Goal: Information Seeking & Learning: Learn about a topic

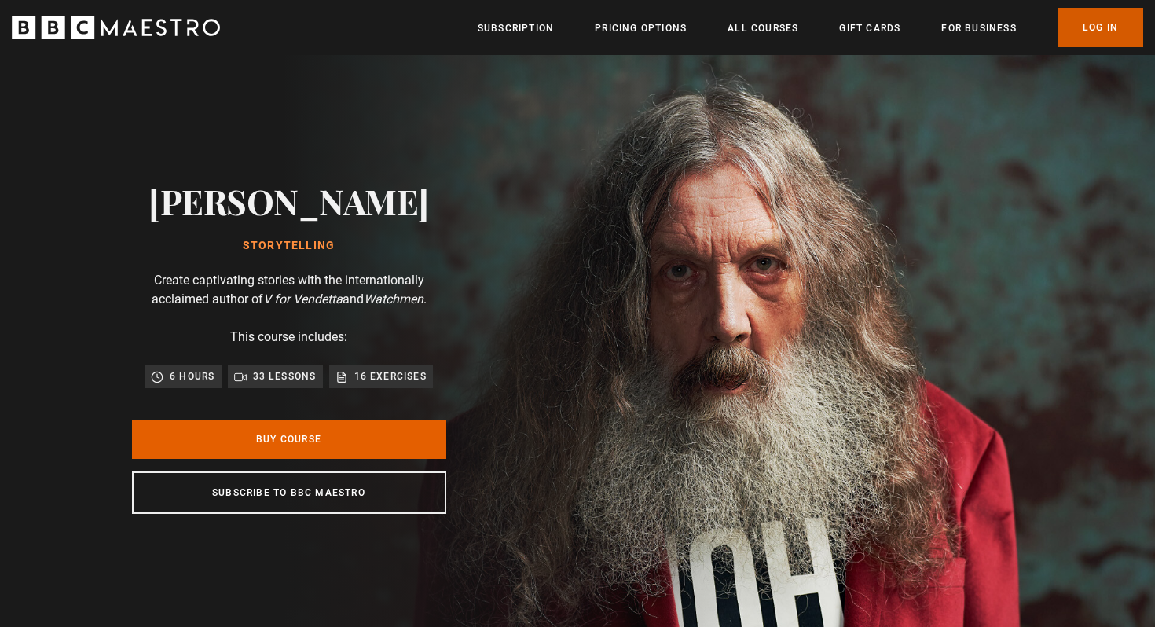
click at [1089, 34] on link "Log In" at bounding box center [1101, 27] width 86 height 39
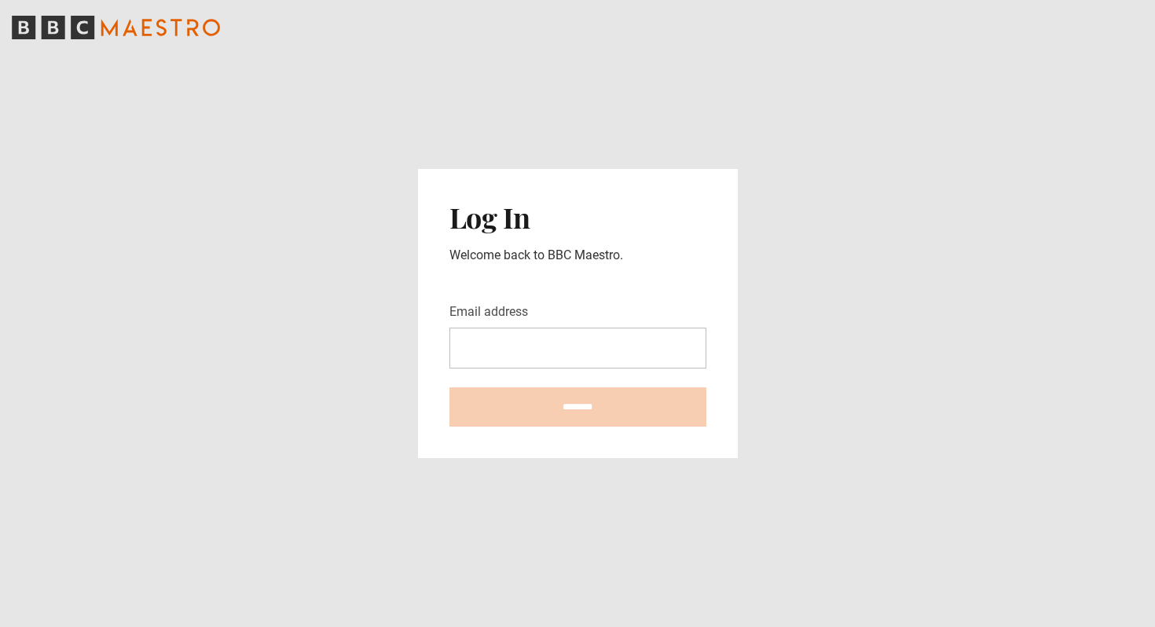
type input "**********"
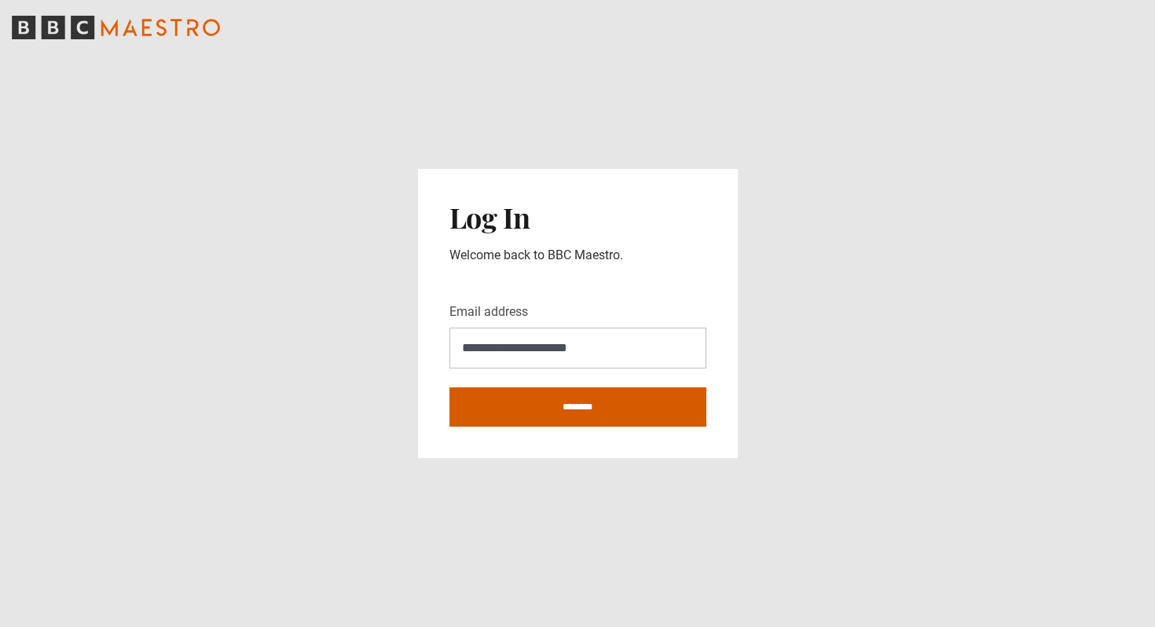
click at [540, 403] on input "********" at bounding box center [577, 406] width 257 height 39
type input "**********"
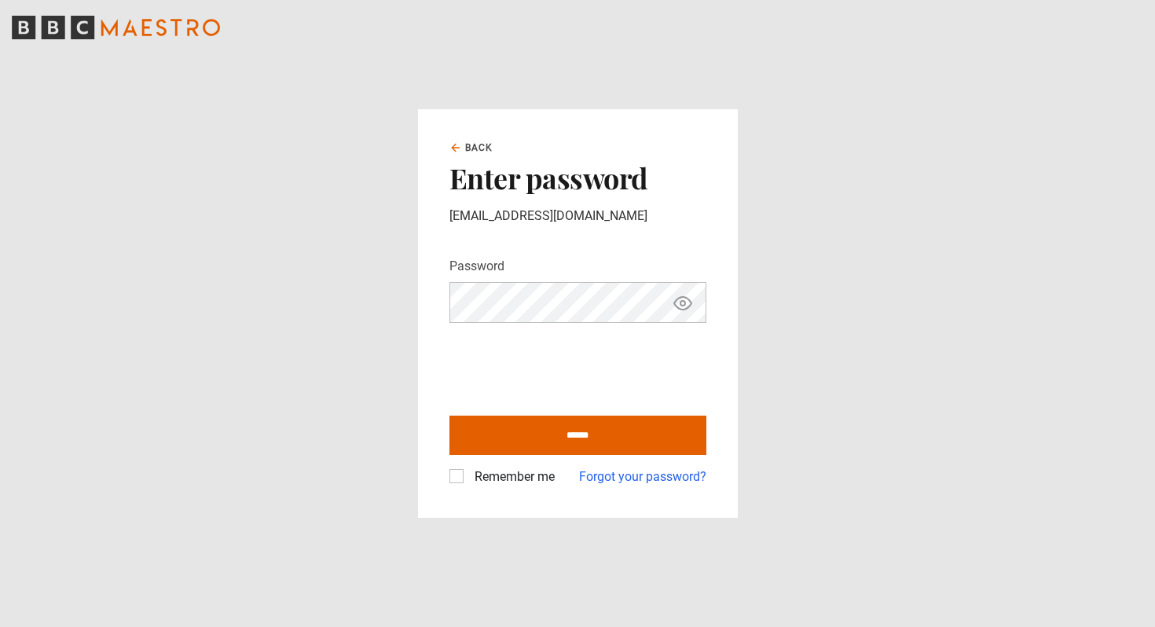
click at [448, 475] on div "Back Enter password kaslovesbugs@gmail.com Password Your password is hidden ***…" at bounding box center [578, 313] width 320 height 409
click at [468, 476] on label "Remember me" at bounding box center [511, 476] width 86 height 19
click at [517, 445] on input "******" at bounding box center [577, 435] width 257 height 39
type input "**********"
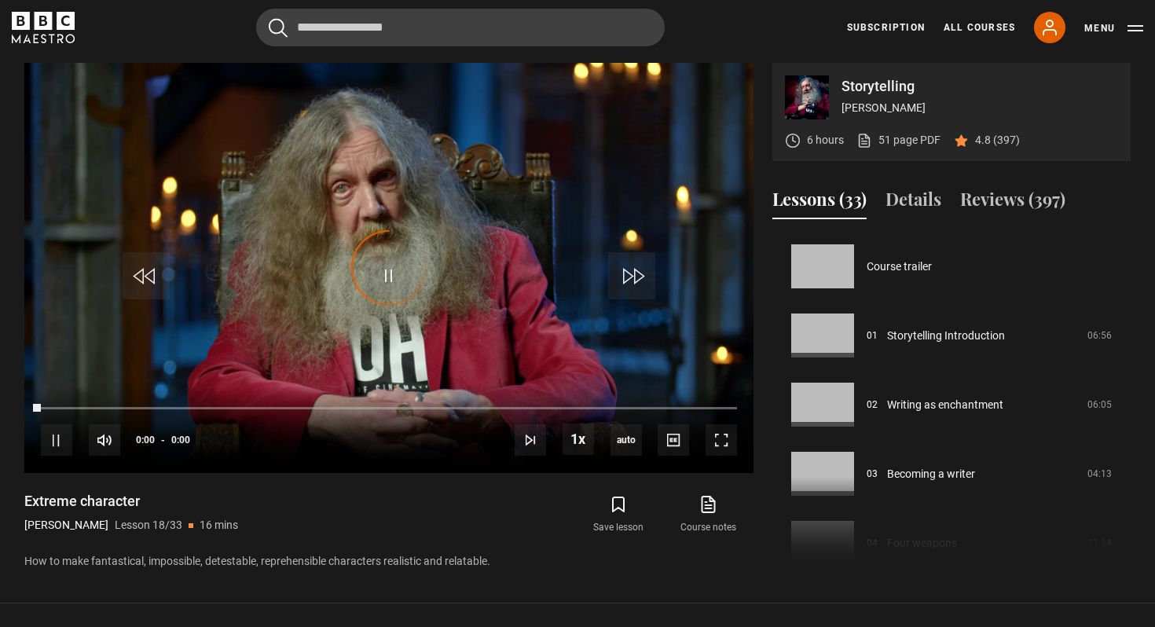
scroll to position [1175, 0]
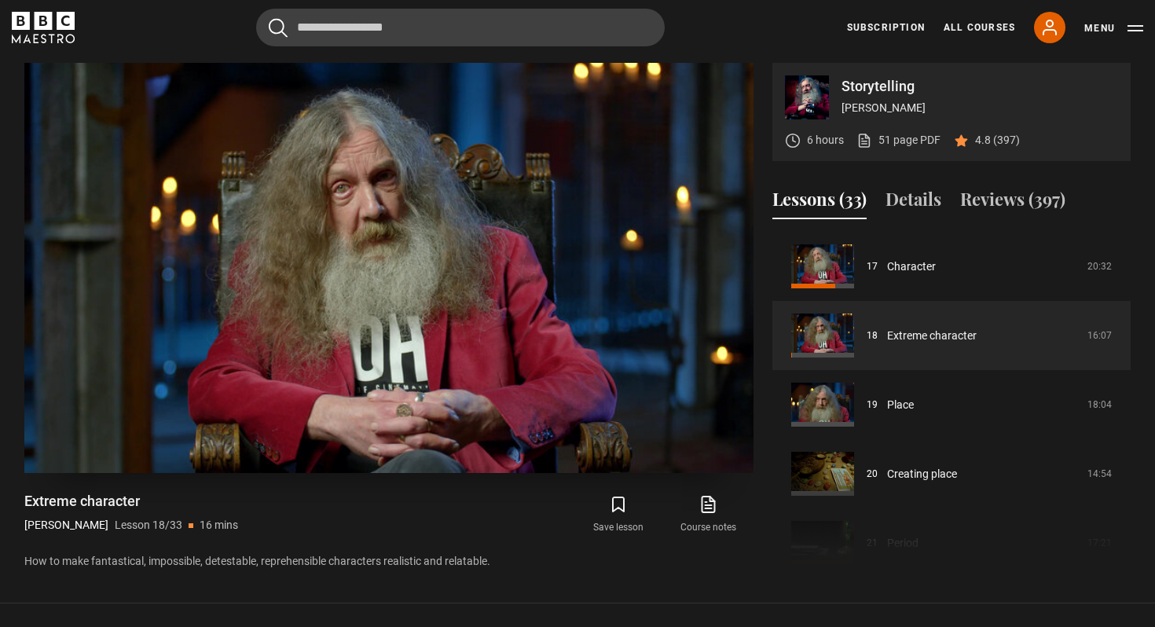
click at [568, 189] on video "Video Player" at bounding box center [388, 268] width 729 height 410
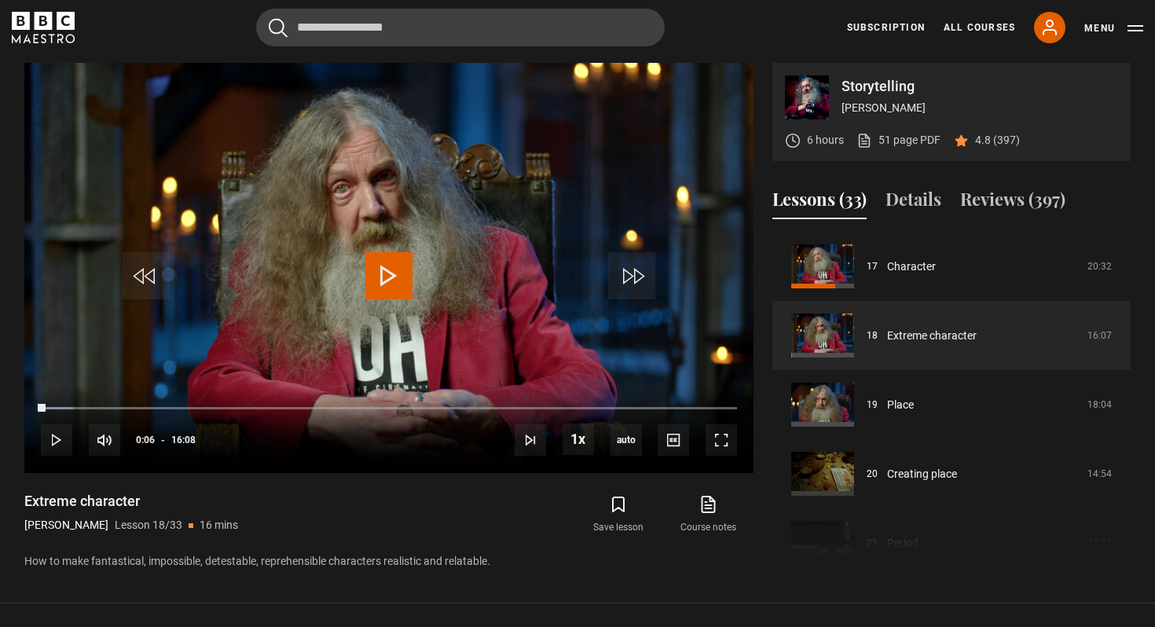
click at [877, 93] on p "Storytelling" at bounding box center [979, 86] width 277 height 14
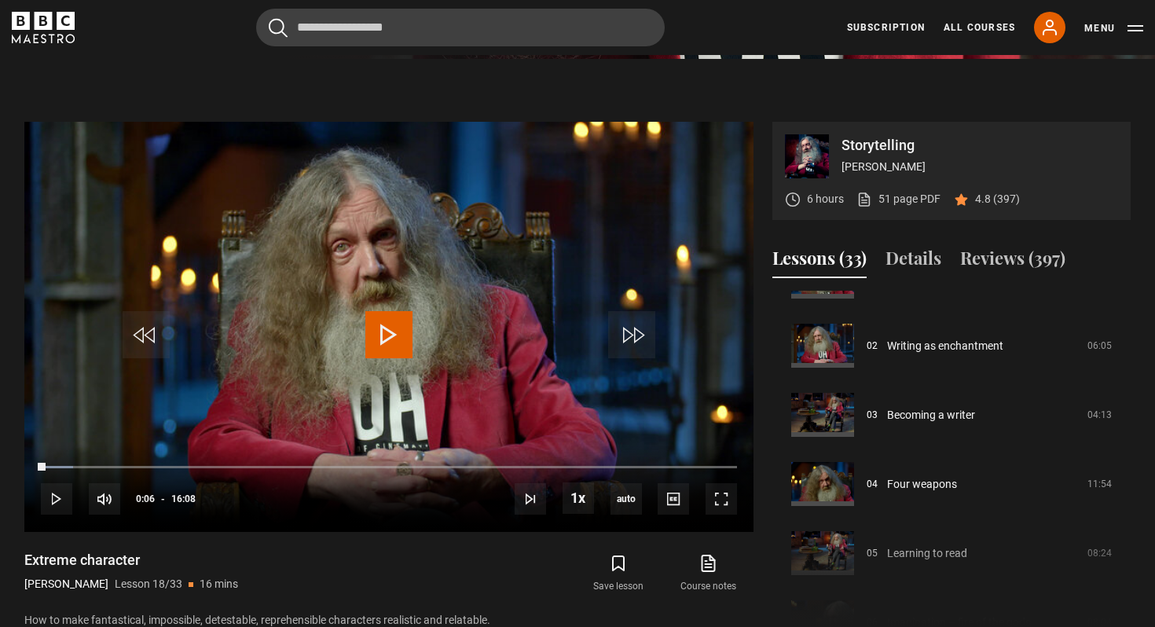
scroll to position [0, 0]
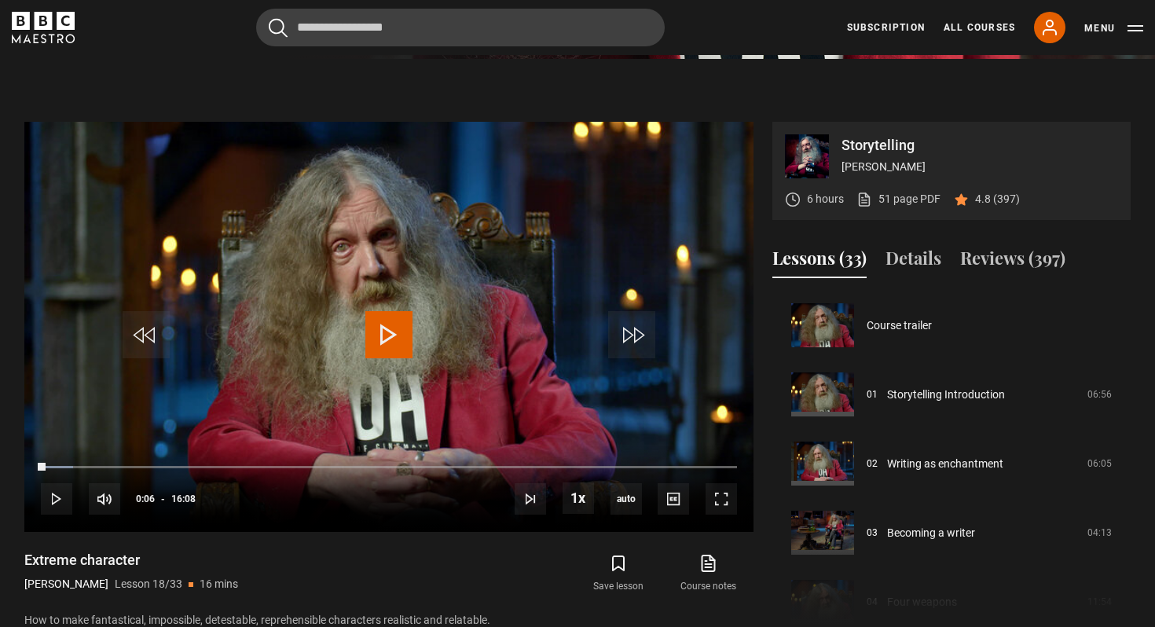
click at [822, 266] on button "Lessons (33)" at bounding box center [819, 261] width 94 height 33
click at [968, 129] on div "Storytelling Alan Moore 6 hours 51 page PDF (opens in new tab) 4.8 (397)" at bounding box center [951, 171] width 358 height 98
click at [976, 31] on link "All Courses" at bounding box center [979, 27] width 71 height 14
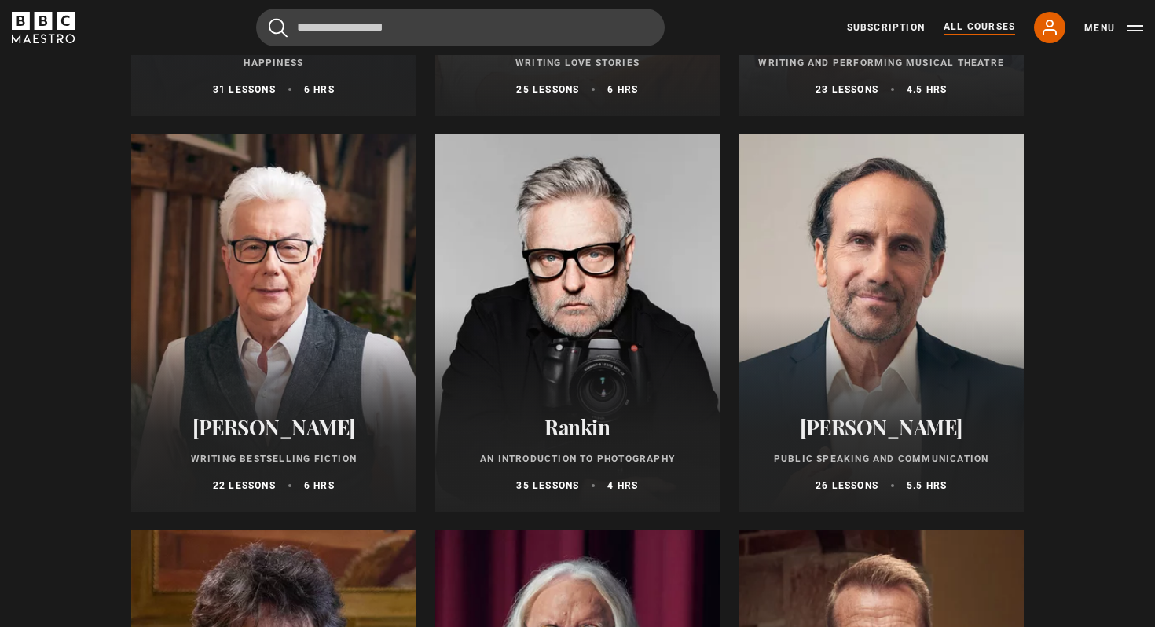
scroll to position [3302, 0]
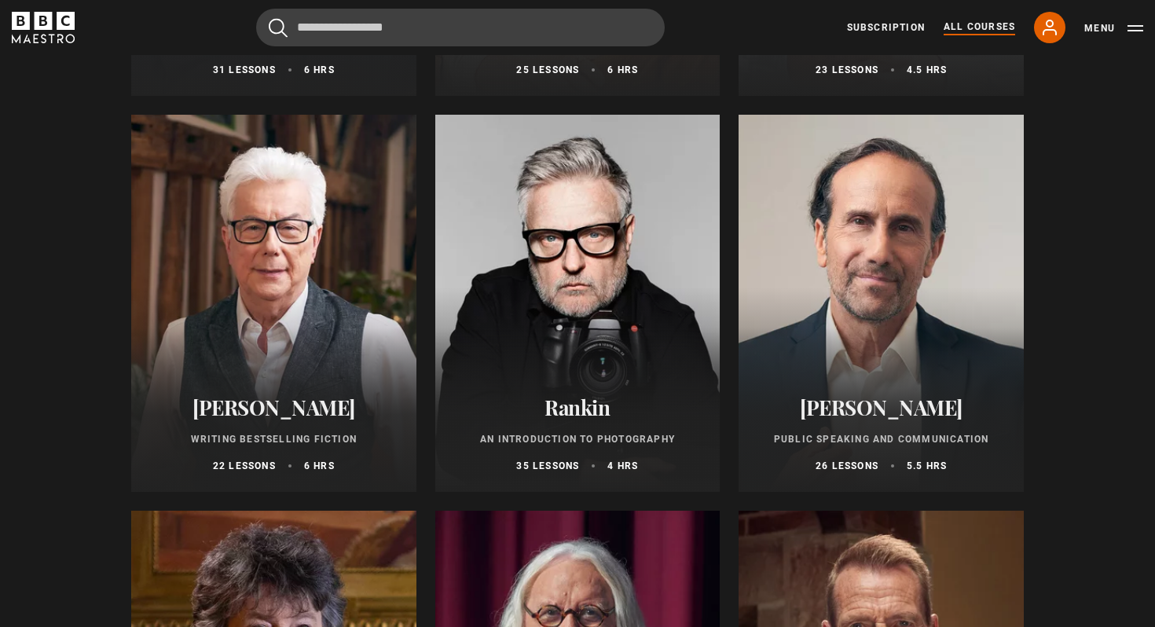
click at [149, 224] on div at bounding box center [273, 303] width 285 height 377
click at [231, 228] on div at bounding box center [273, 303] width 285 height 377
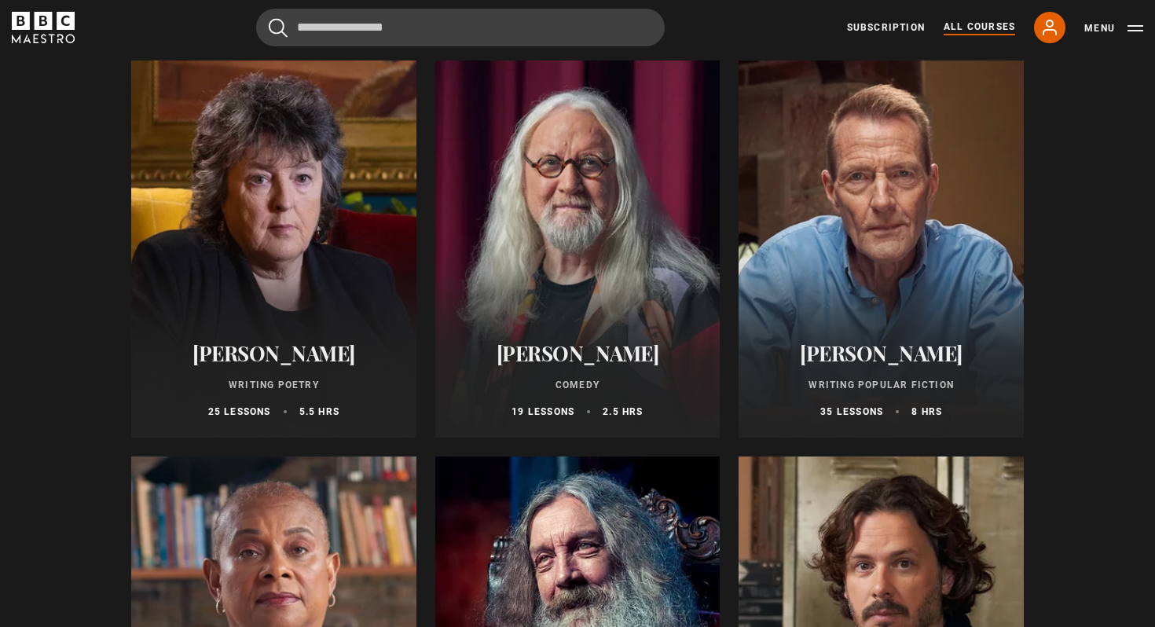
scroll to position [3757, 0]
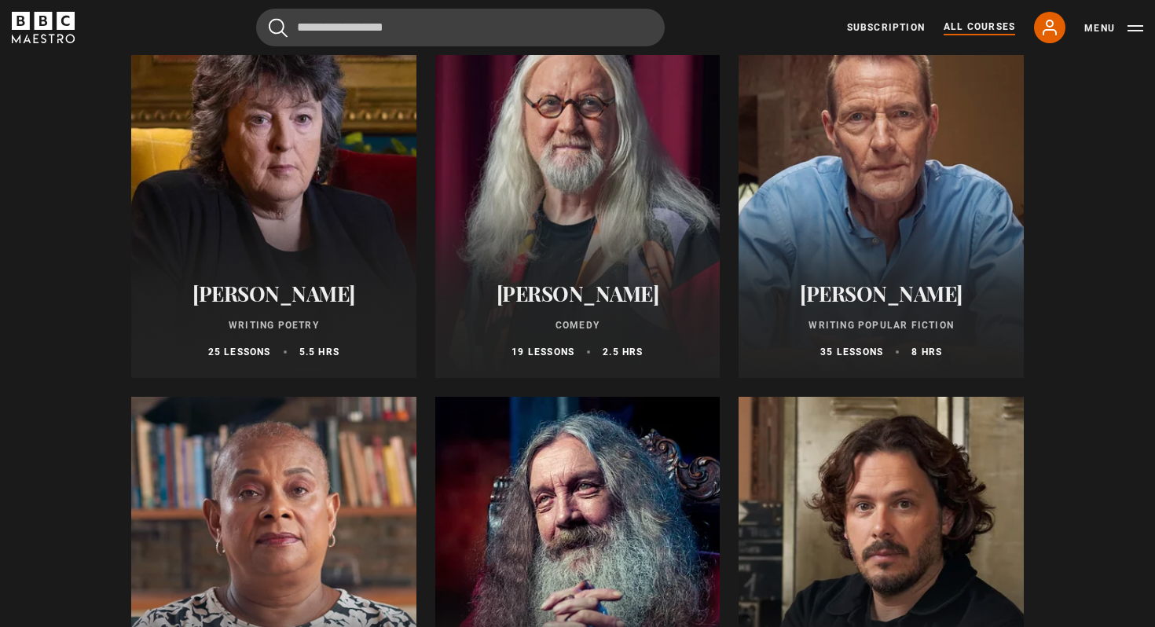
click at [57, 241] on section "All courses All courses New courses Writing Personal Development Wellness & Lif…" at bounding box center [577, 31] width 1155 height 7576
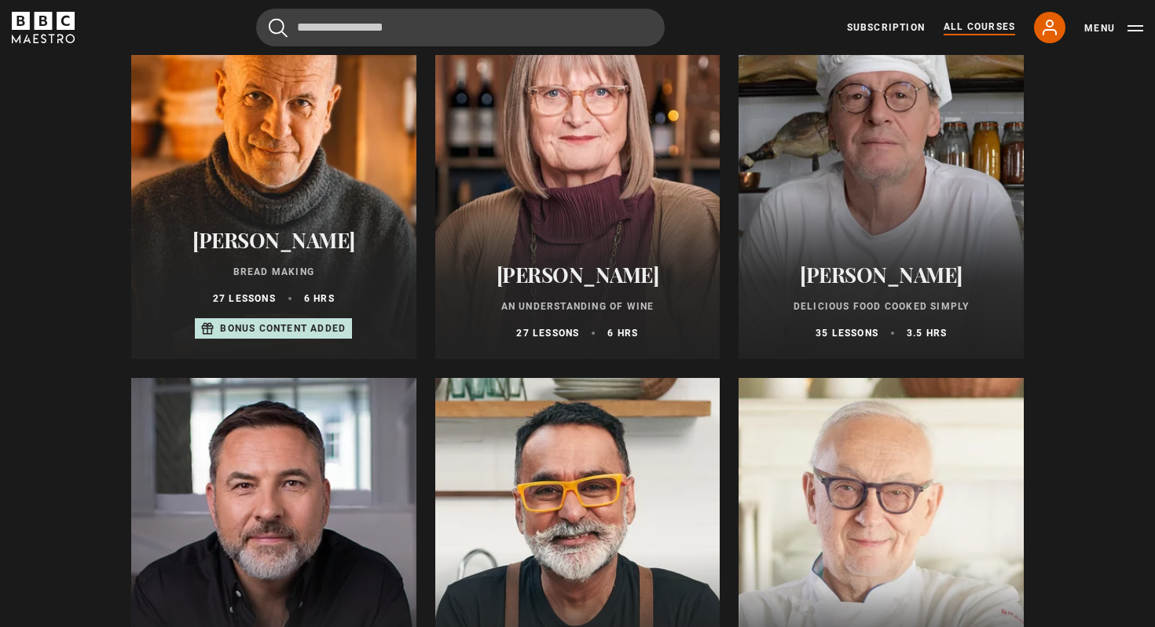
scroll to position [5417, 0]
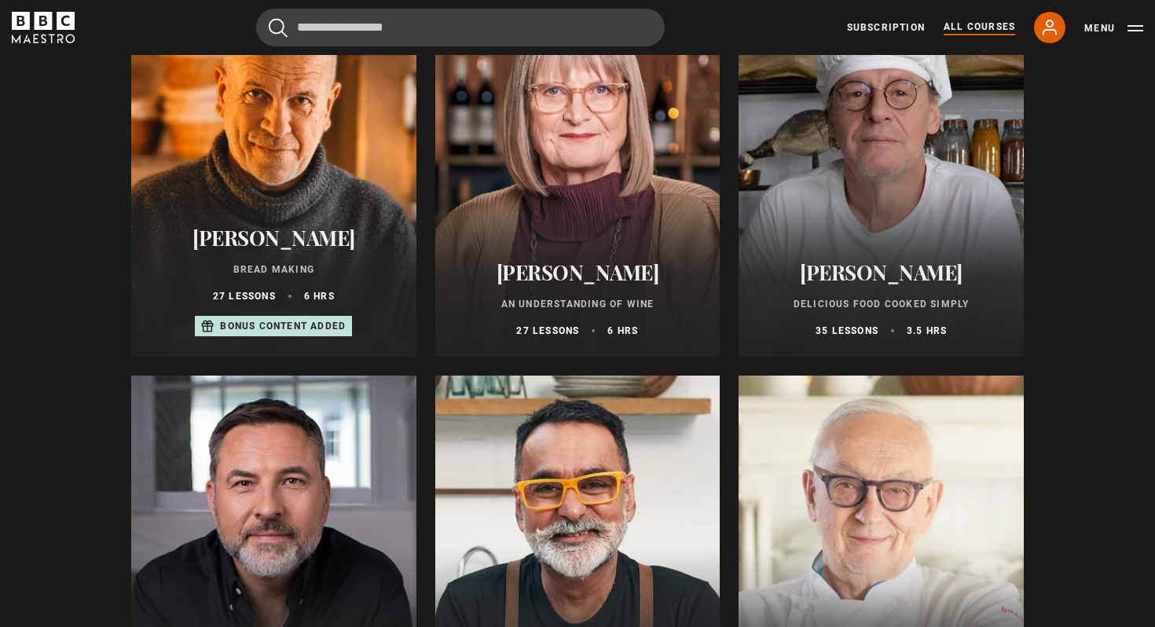
click at [156, 210] on div "Richard Bertinet Bread Making 27 lessons 6 hrs Bonus content added" at bounding box center [273, 282] width 285 height 150
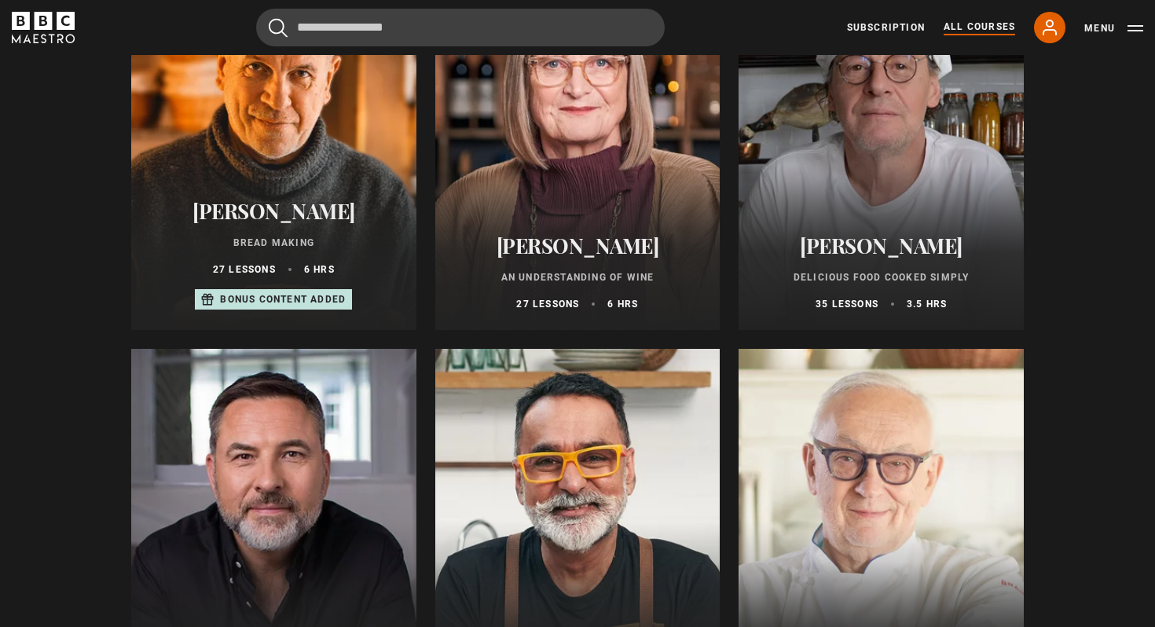
scroll to position [5449, 0]
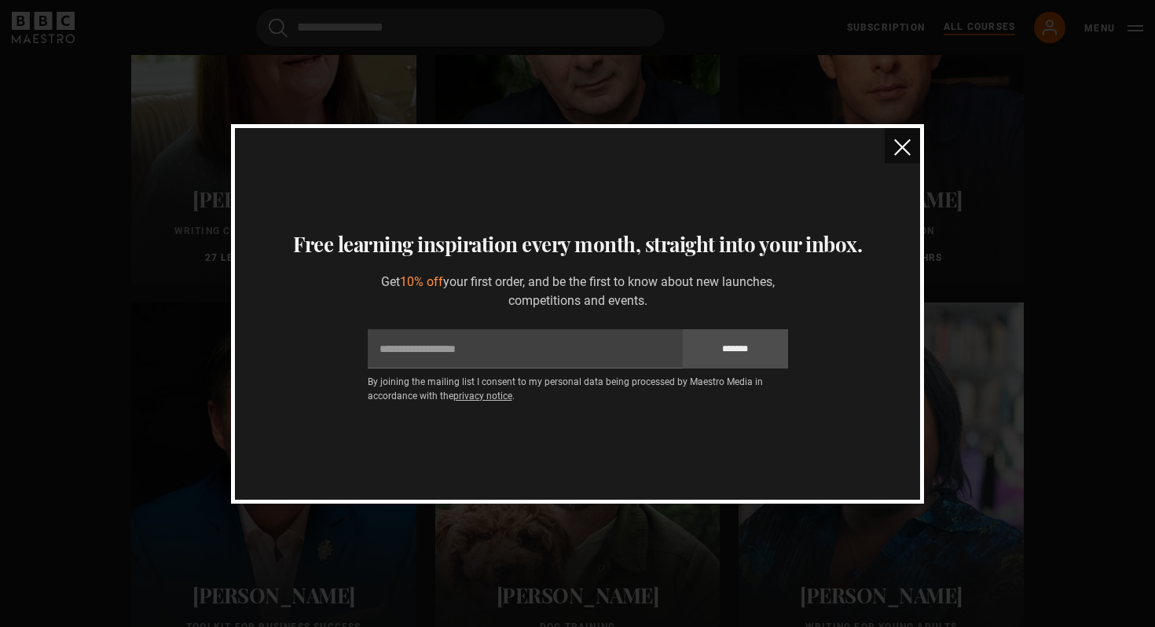
scroll to position [4676, 0]
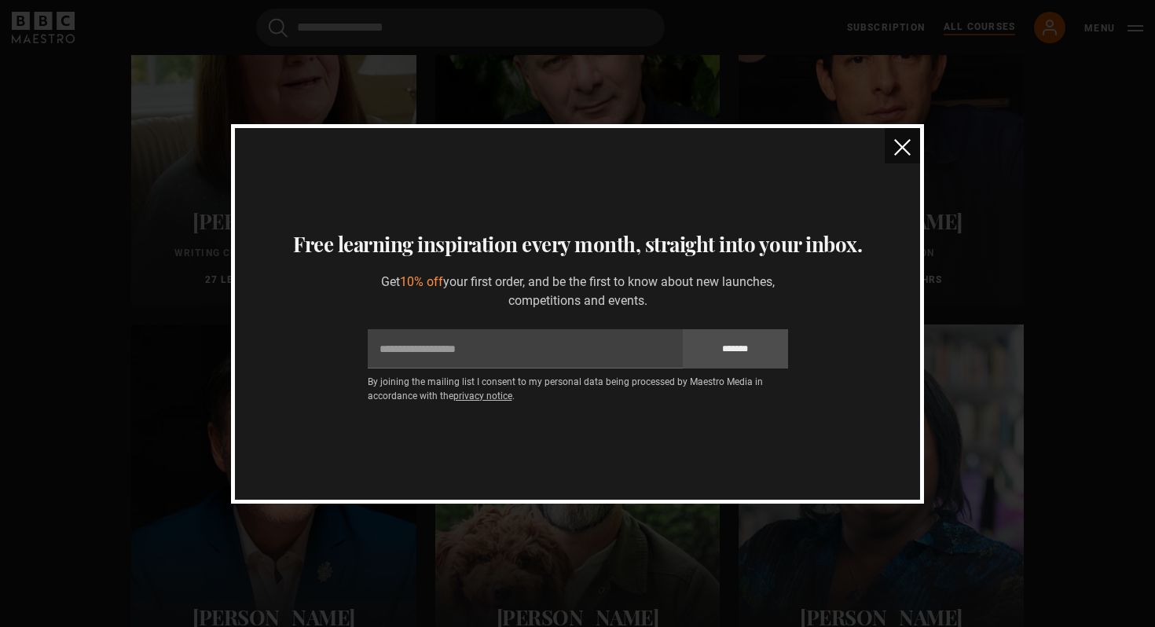
click at [886, 154] on button "close" at bounding box center [902, 145] width 35 height 35
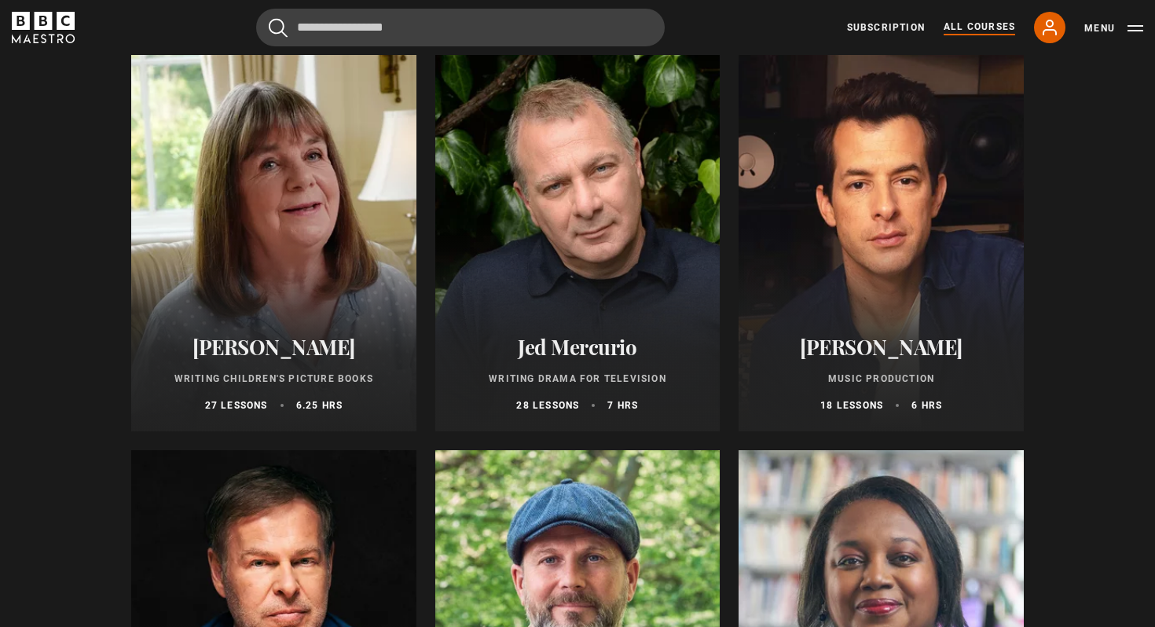
click at [548, 233] on div at bounding box center [577, 242] width 285 height 377
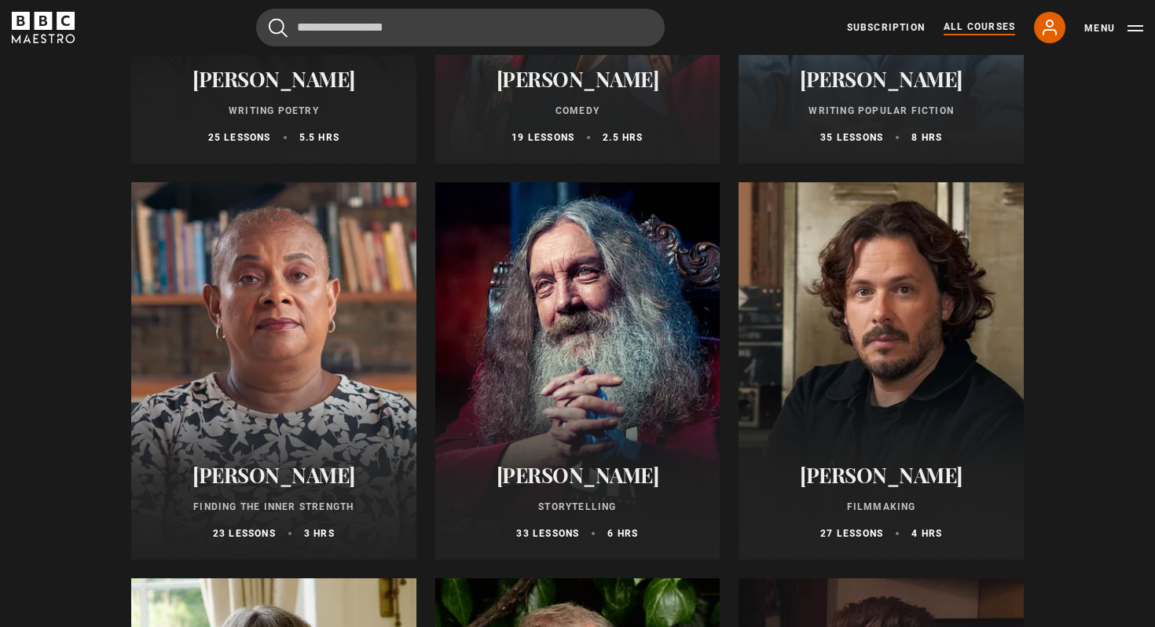
scroll to position [3761, 0]
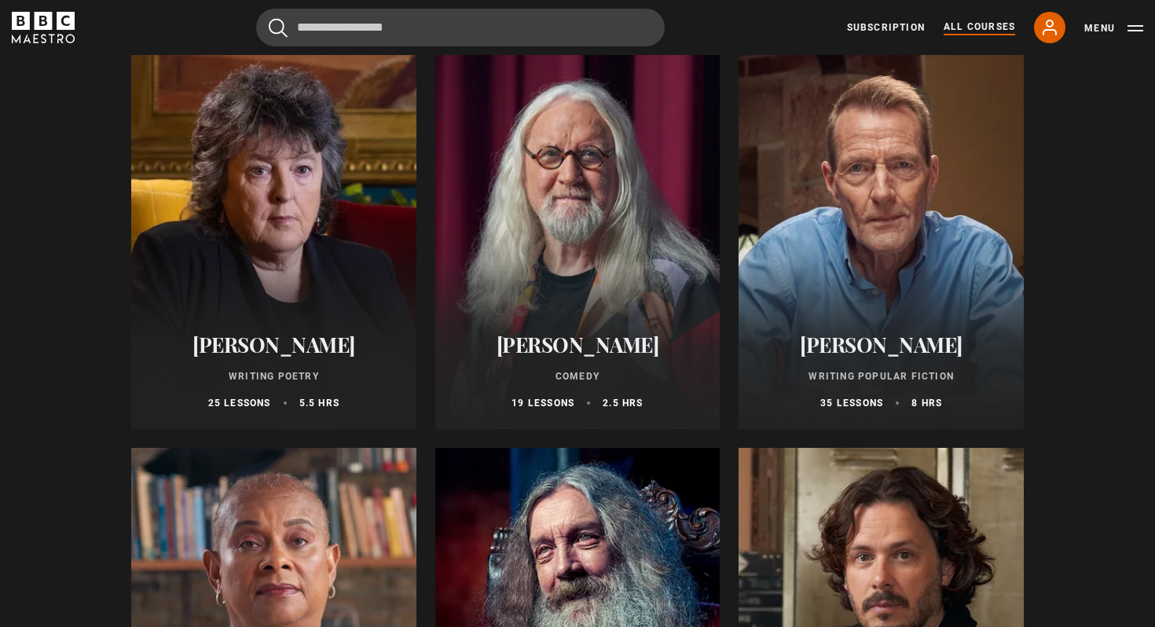
click at [580, 563] on div at bounding box center [577, 636] width 285 height 377
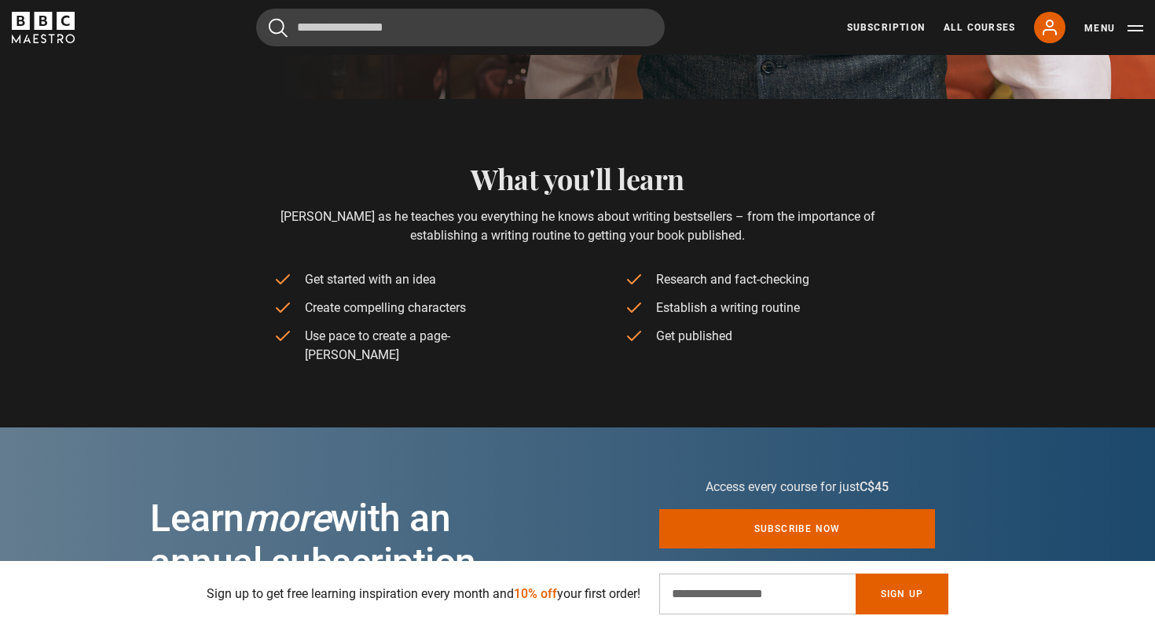
scroll to position [587, 0]
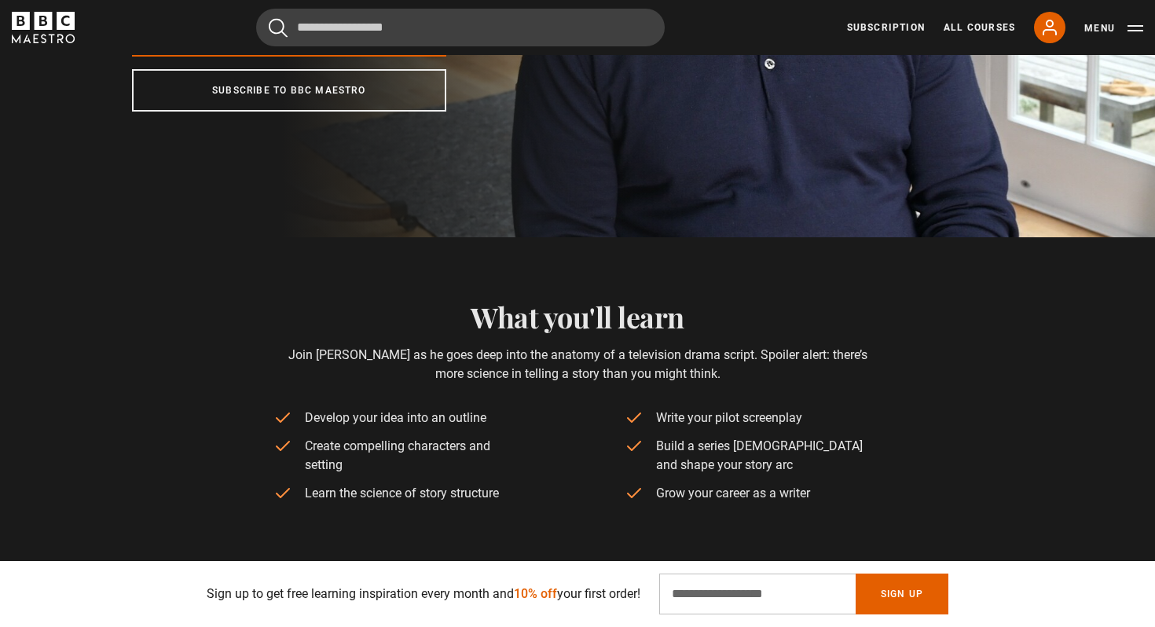
scroll to position [653, 0]
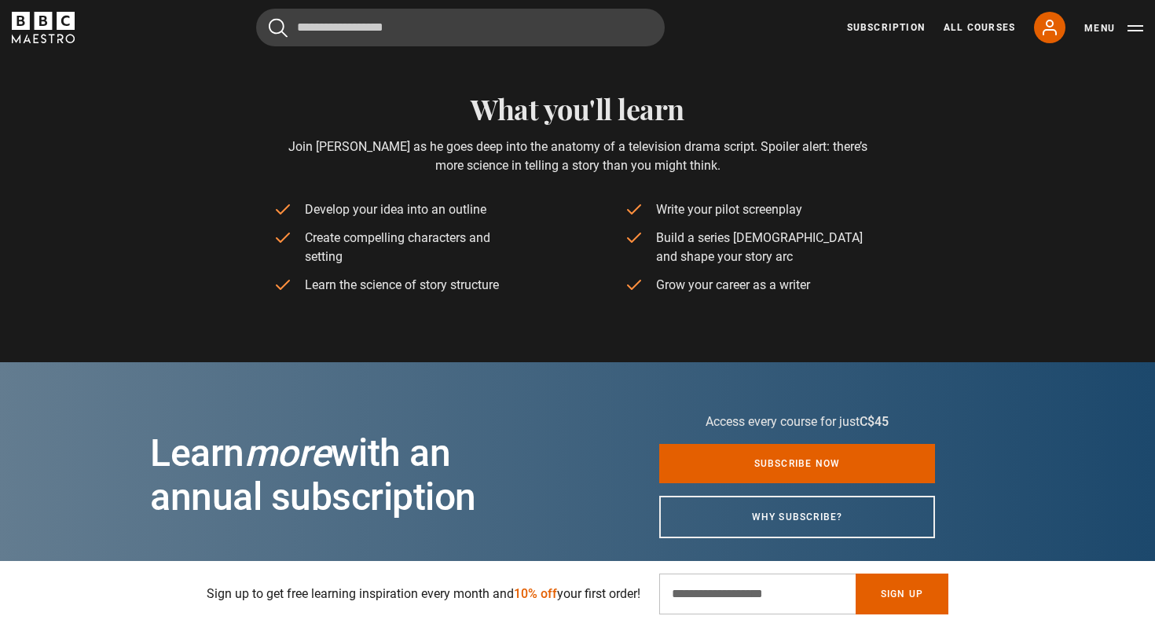
click at [60, 130] on section "What you'll learn Join Jed as he goes deep into the anatomy of a television dra…" at bounding box center [577, 164] width 1155 height 270
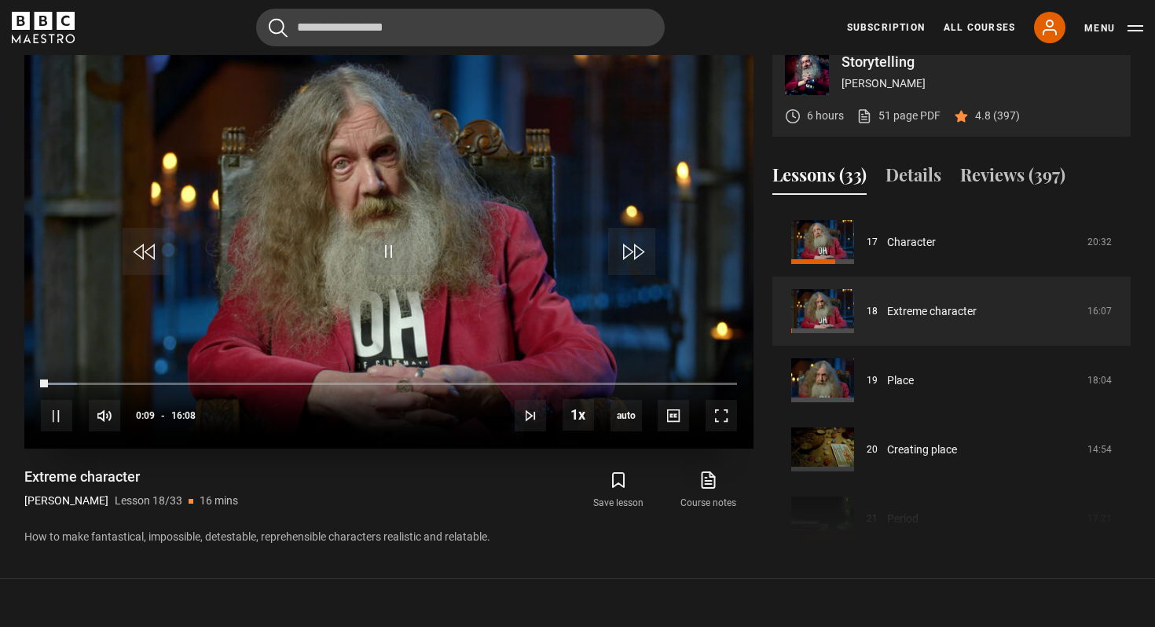
scroll to position [662, 0]
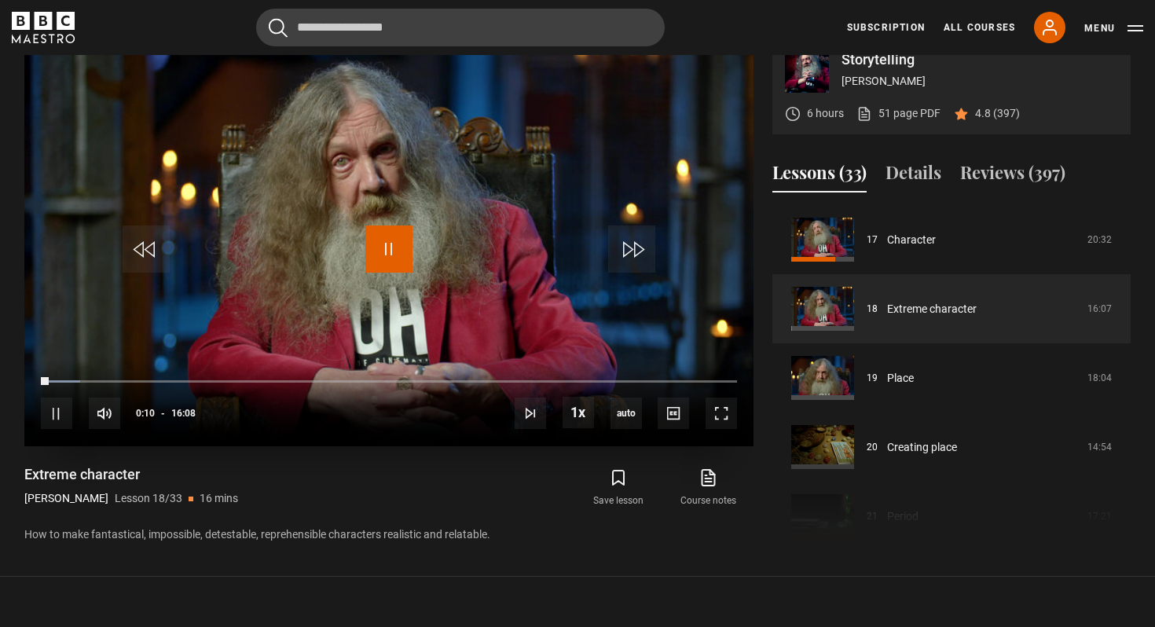
click at [403, 251] on span "Video Player" at bounding box center [388, 248] width 47 height 47
click at [676, 414] on span "Video Player" at bounding box center [673, 413] width 31 height 31
click at [678, 390] on span "English Captions" at bounding box center [676, 390] width 37 height 13
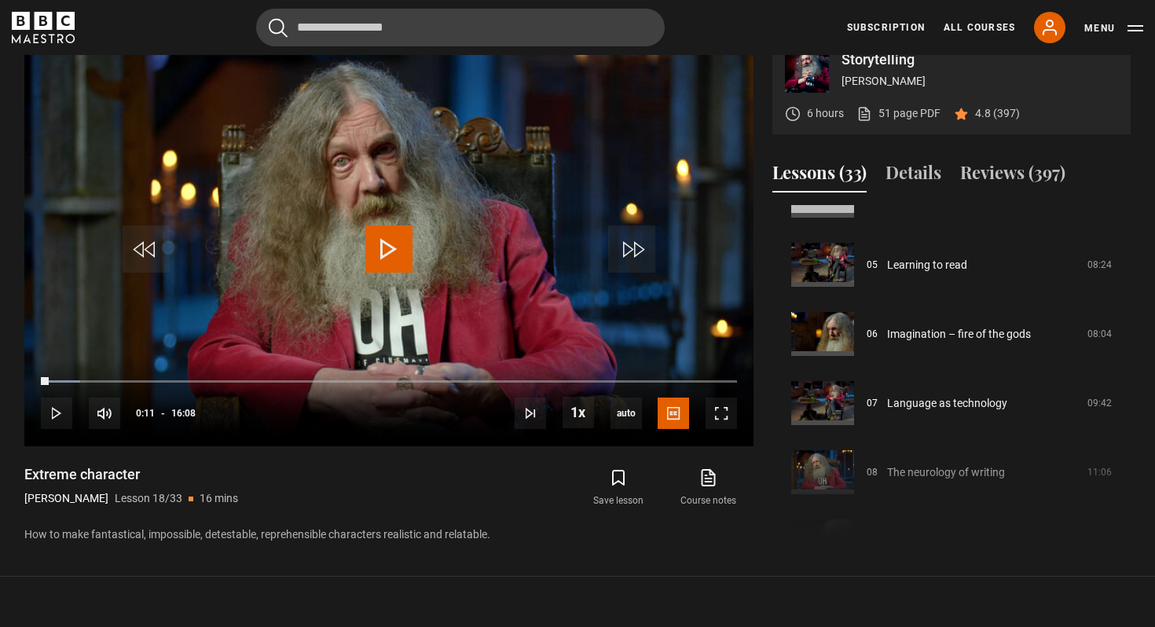
scroll to position [313, 0]
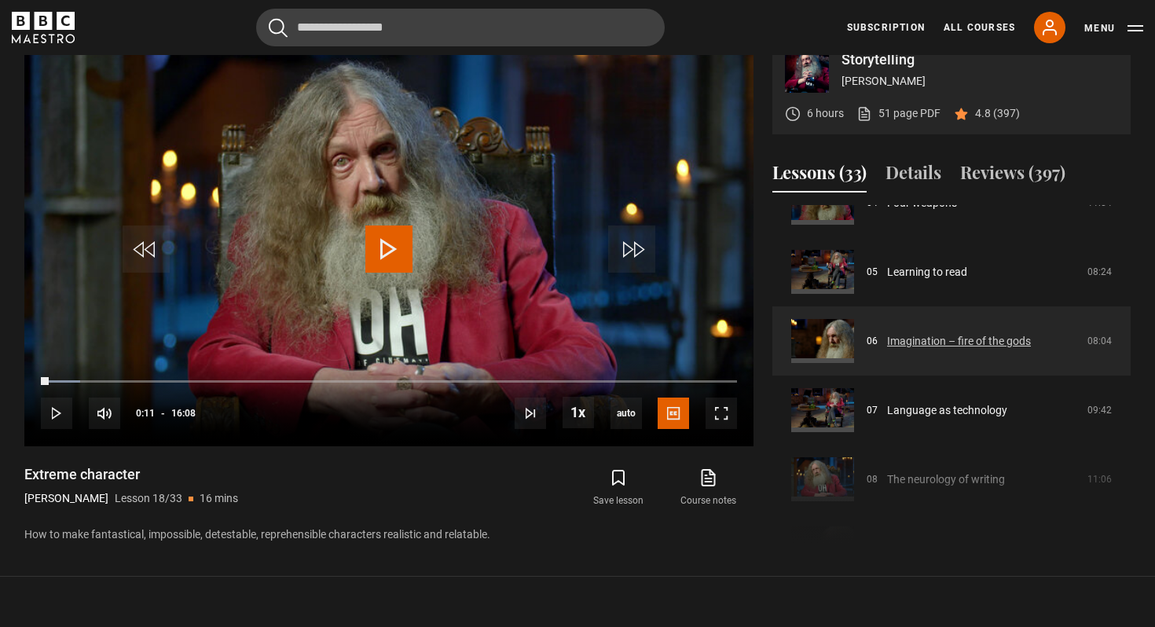
click at [907, 340] on link "Imagination – fire of the gods" at bounding box center [959, 341] width 144 height 16
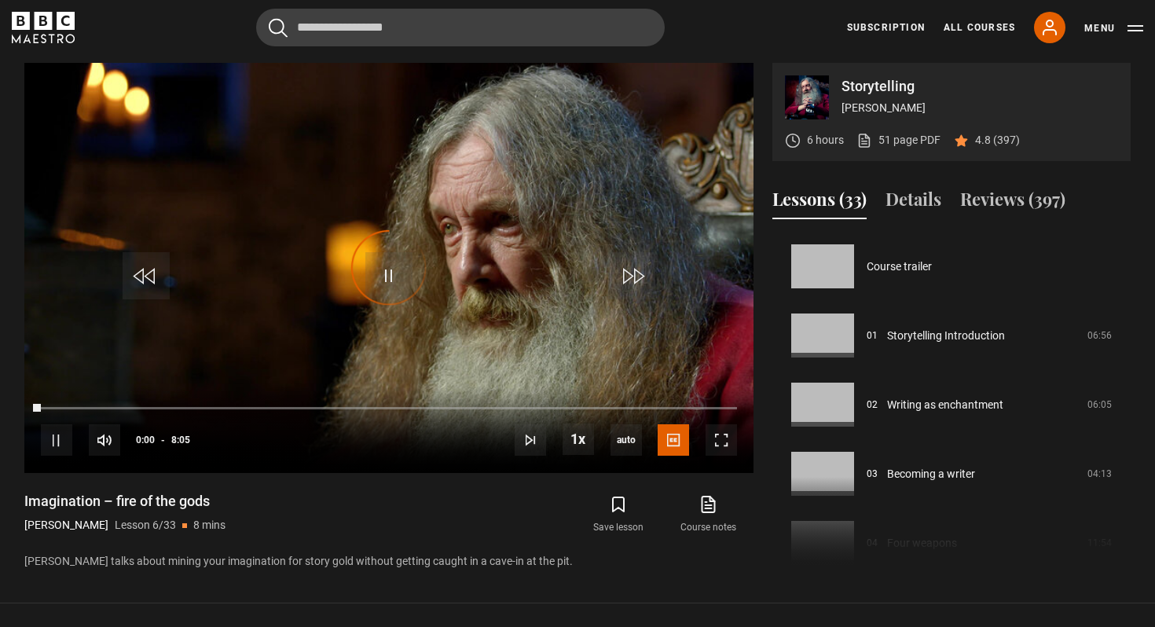
scroll to position [346, 0]
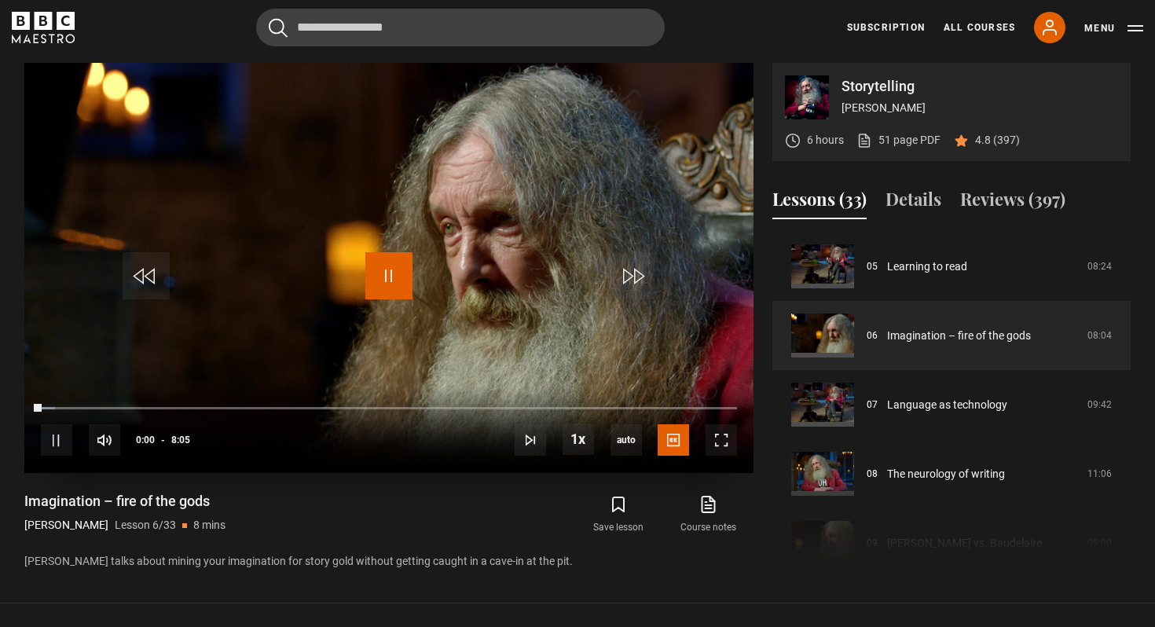
click at [394, 266] on span "Video Player" at bounding box center [388, 275] width 47 height 47
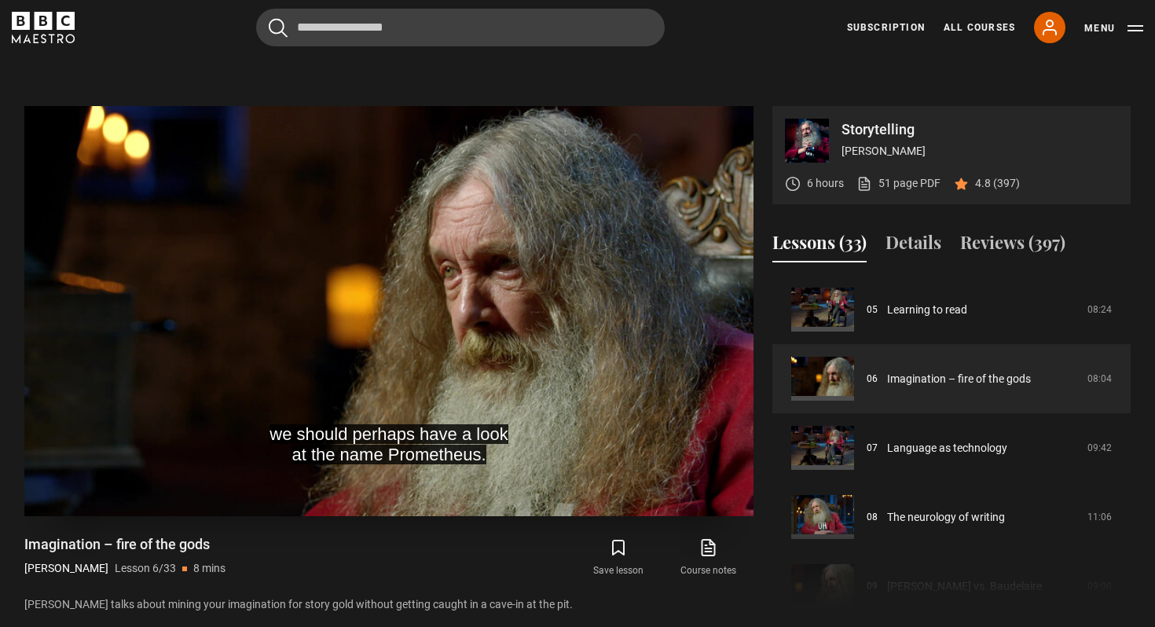
scroll to position [593, 0]
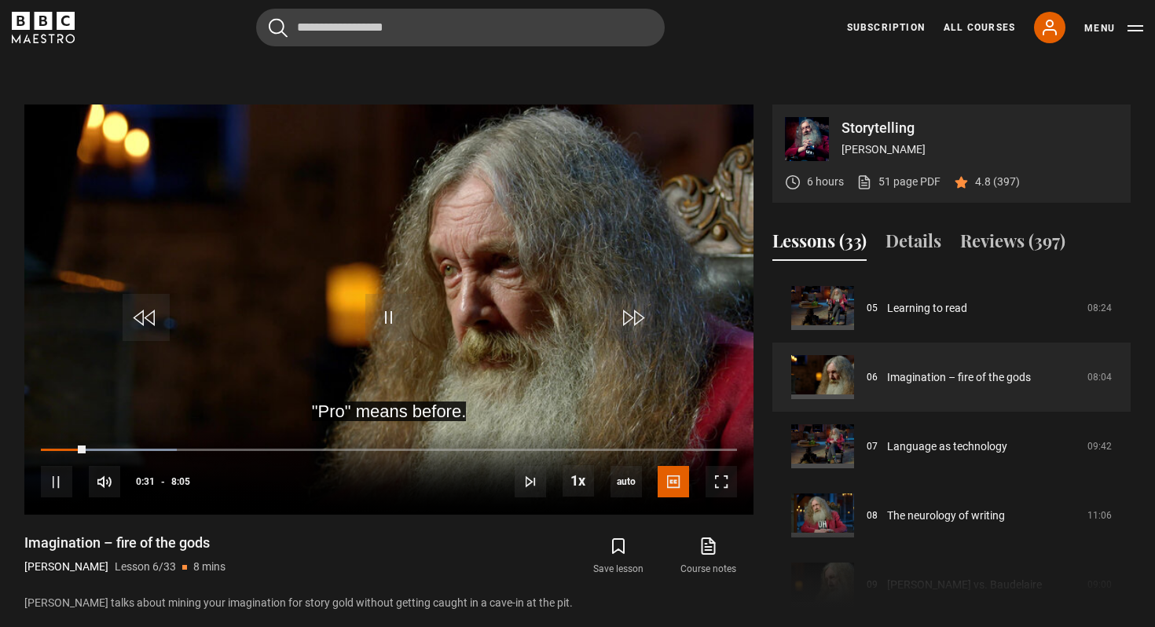
click at [761, 45] on div "Cancel Courses Previous courses Next courses [PERSON_NAME] Writing 12 Related L…" at bounding box center [577, 28] width 1131 height 38
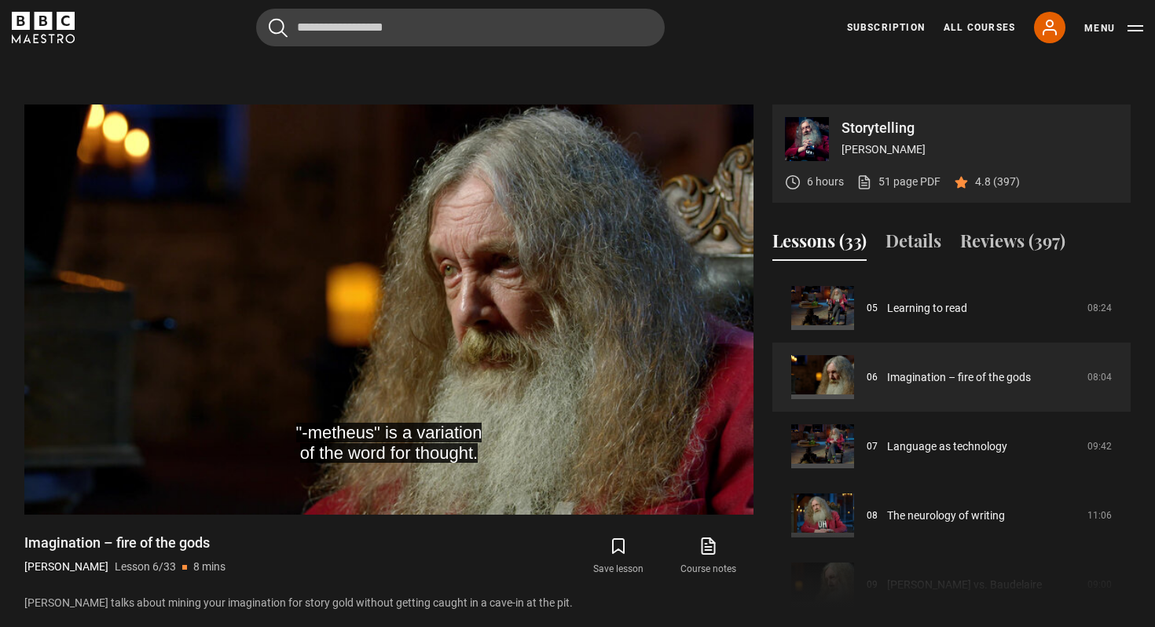
click at [759, 45] on div "Cancel Courses Previous courses Next courses [PERSON_NAME] Writing 12 Related L…" at bounding box center [577, 28] width 1131 height 38
click at [757, 46] on div "Cancel Courses Previous courses Next courses [PERSON_NAME] Writing 12 Related L…" at bounding box center [577, 28] width 1131 height 38
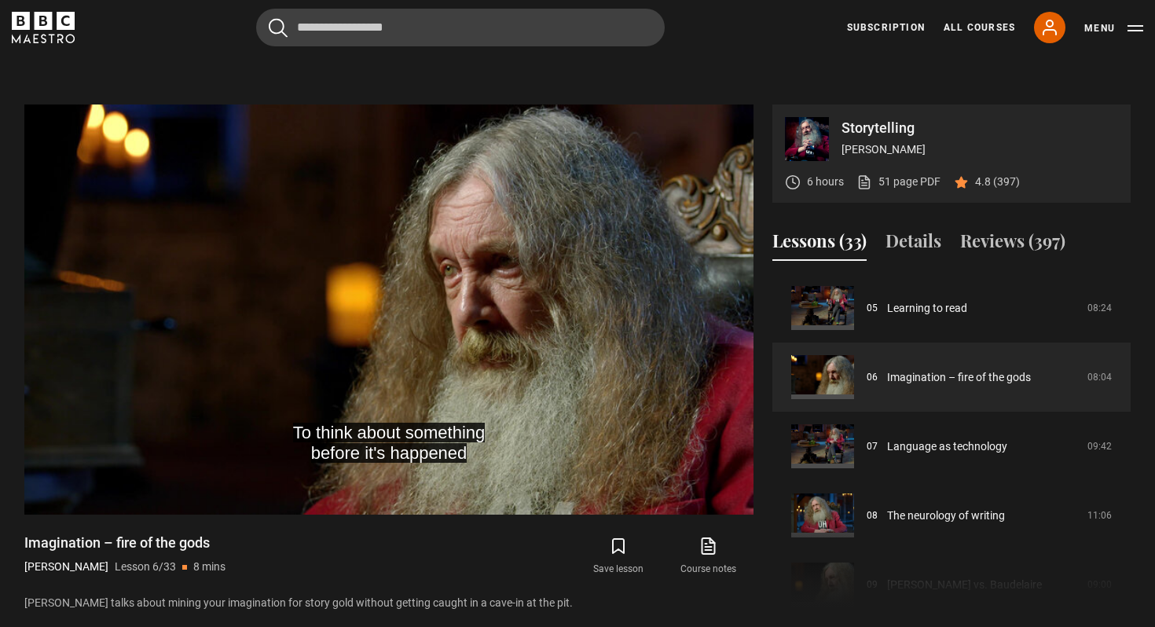
click at [757, 46] on div "Cancel Courses Previous courses Next courses [PERSON_NAME] Writing 12 Related L…" at bounding box center [577, 28] width 1131 height 38
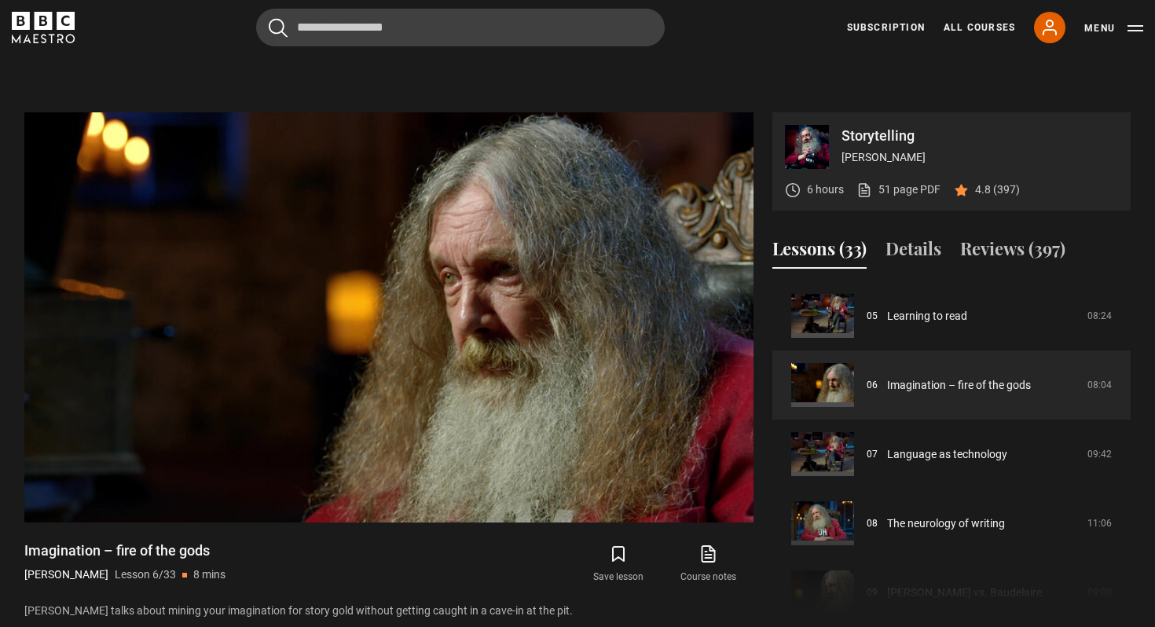
scroll to position [579, 0]
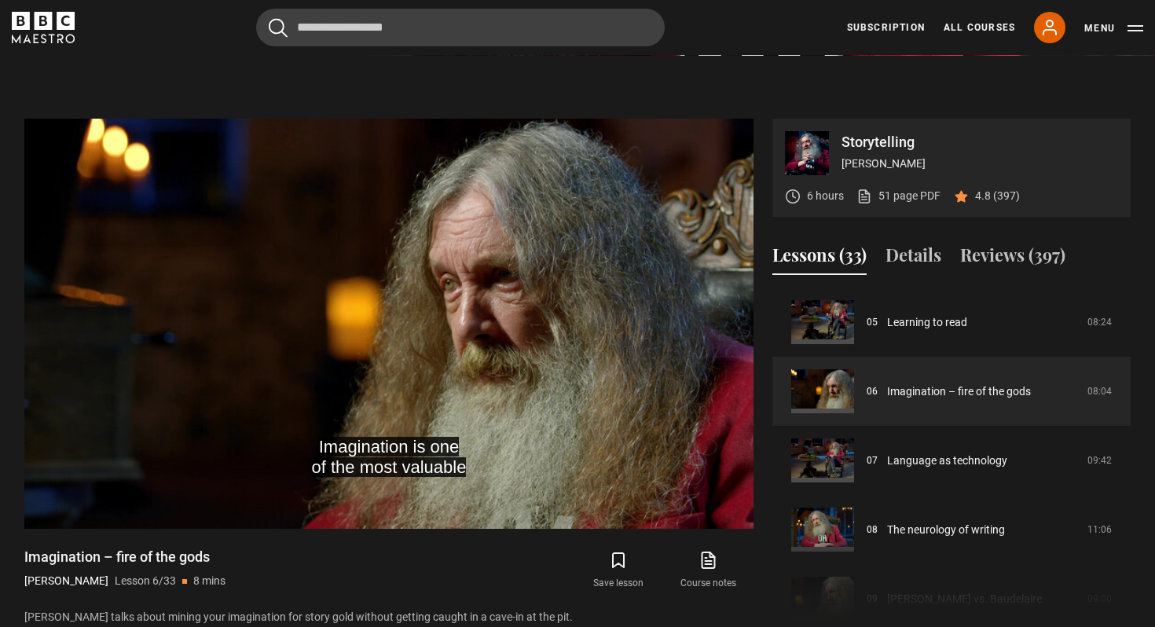
click at [606, 79] on section "Storytelling [PERSON_NAME] 6 hours 51 page PDF (opens in new tab) 4.8 (397) Ima…" at bounding box center [577, 357] width 1155 height 603
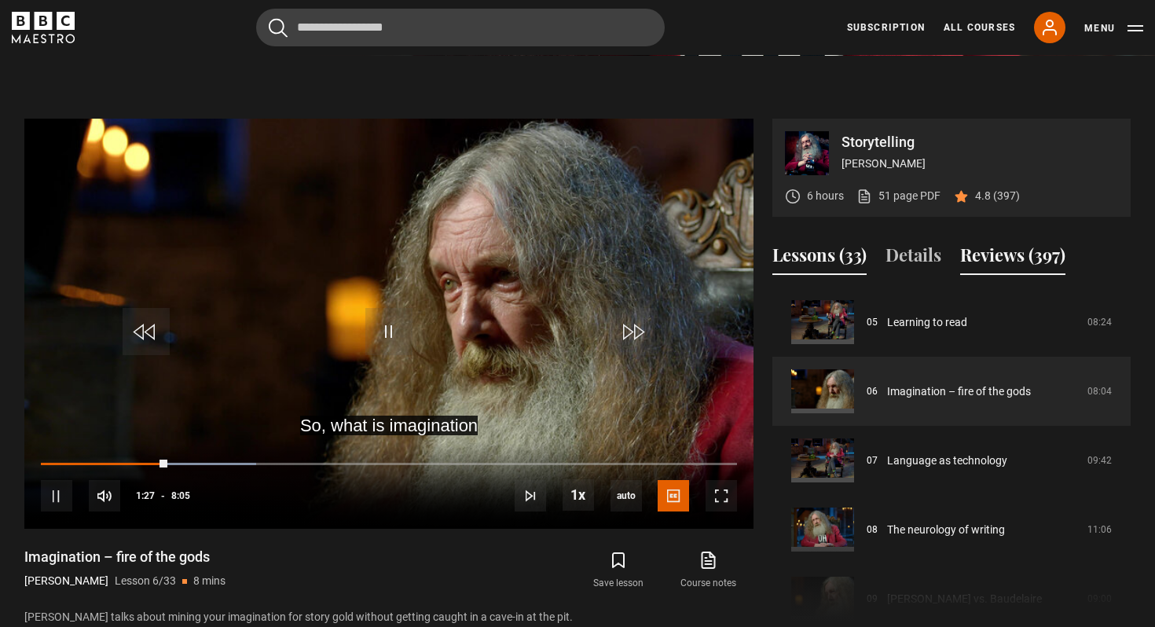
click at [1006, 255] on button "Reviews (397)" at bounding box center [1012, 258] width 105 height 33
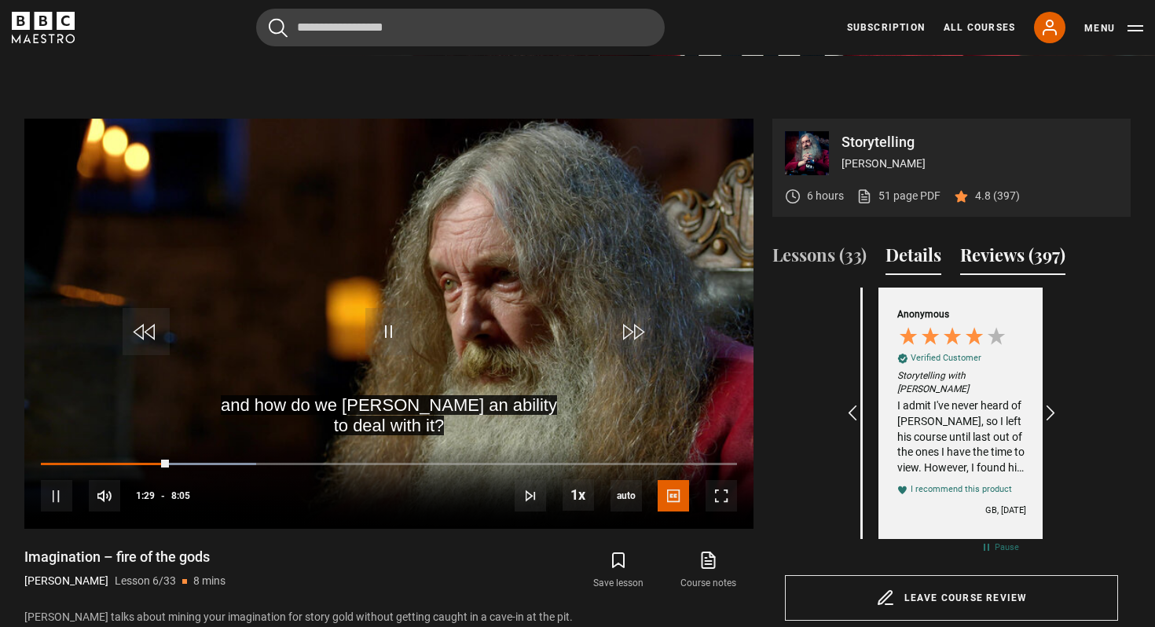
scroll to position [0, 182]
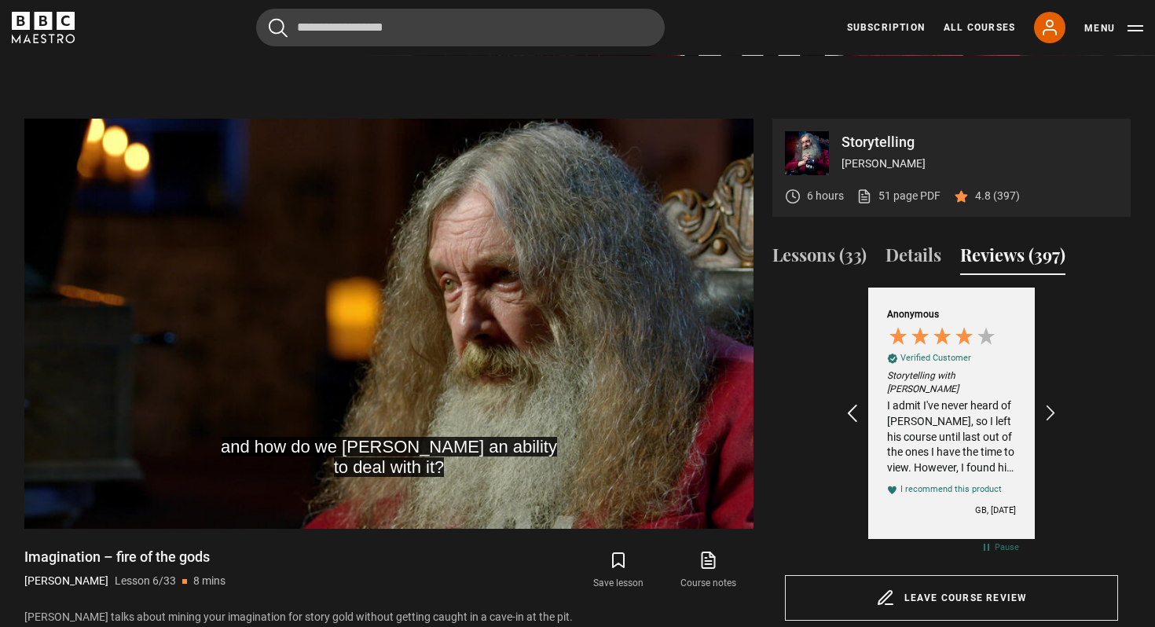
click at [852, 408] on icon "REVIEWS.io Carousel Scroll Left" at bounding box center [852, 413] width 22 height 22
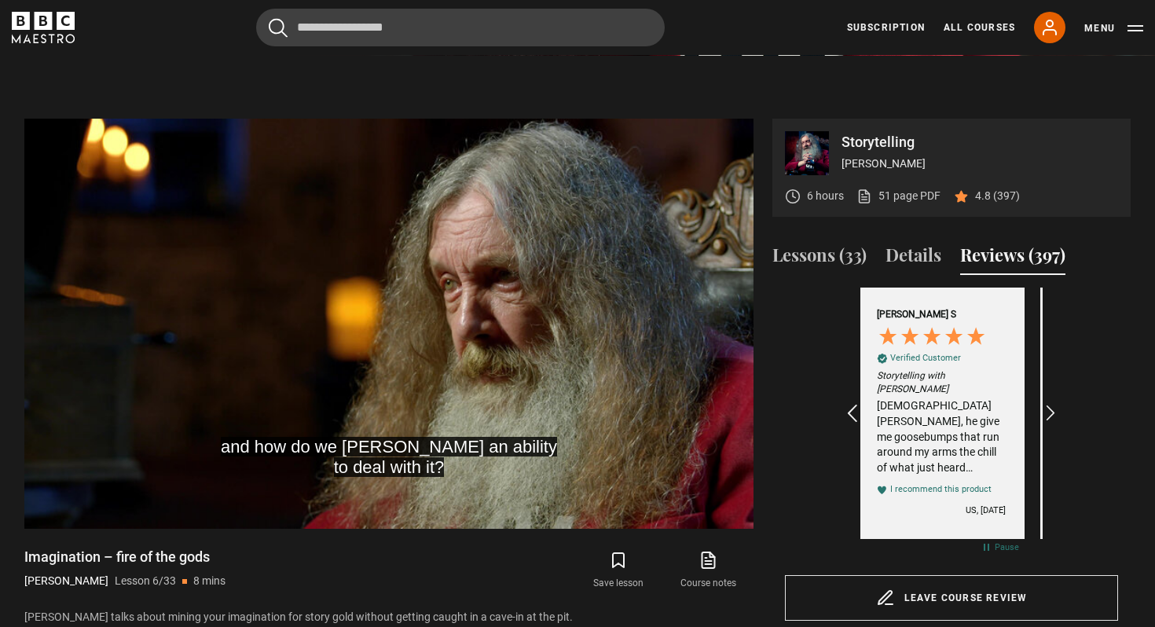
scroll to position [0, 0]
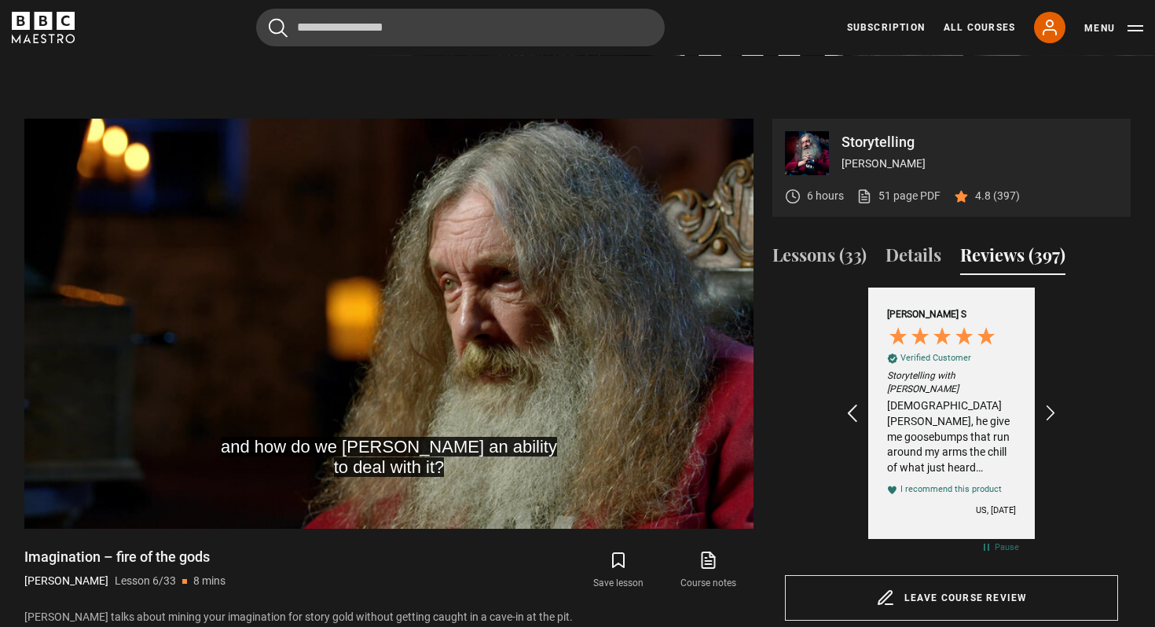
click at [847, 409] on icon "REVIEWS.io Carousel Scroll Left" at bounding box center [852, 413] width 22 height 22
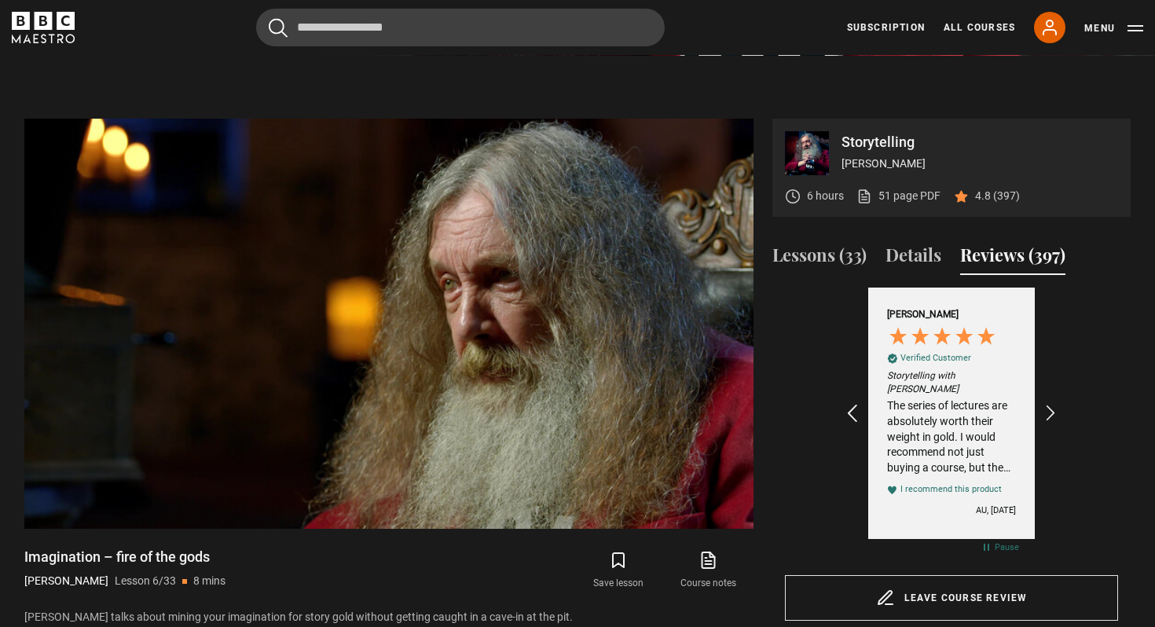
click at [847, 409] on icon "REVIEWS.io Carousel Scroll Left" at bounding box center [852, 413] width 22 height 22
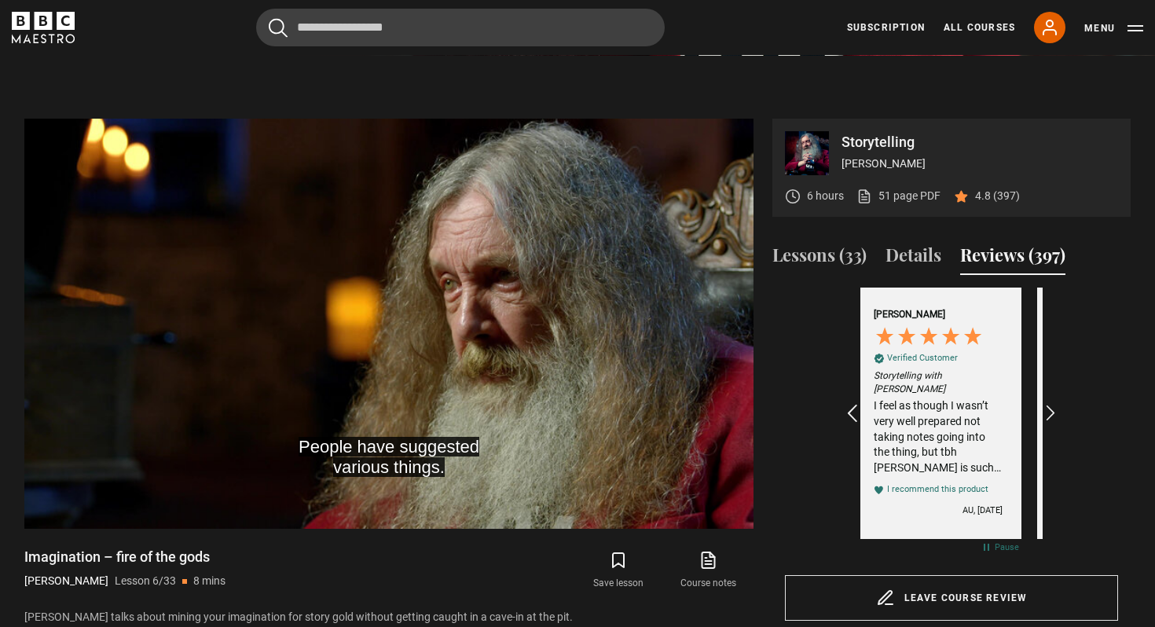
scroll to position [0, 2734]
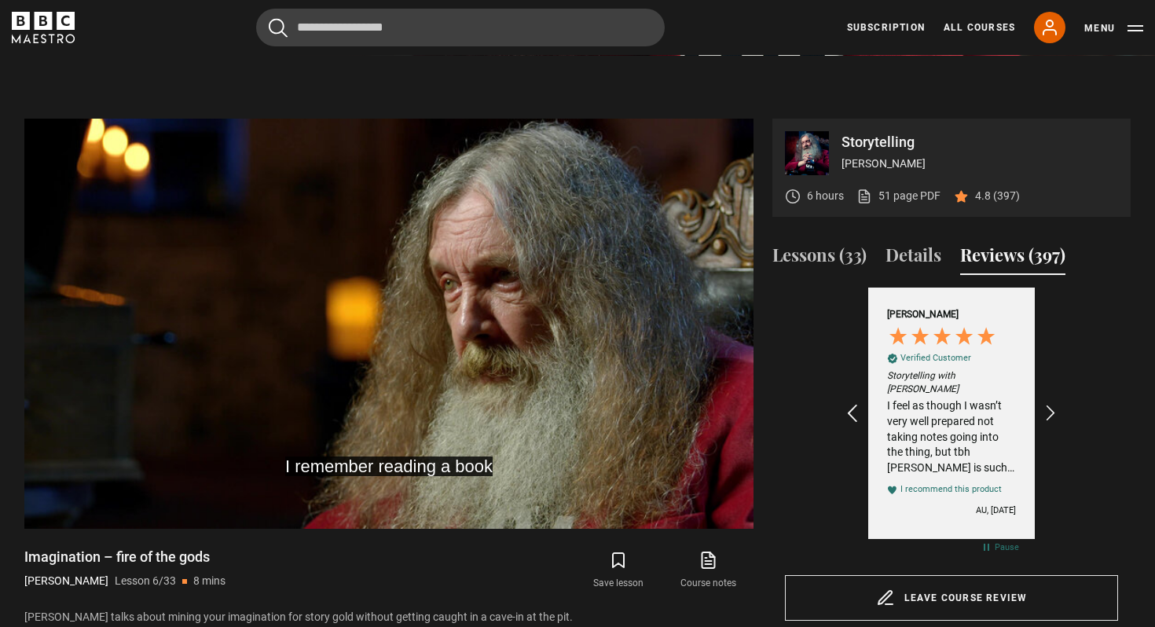
click at [847, 409] on icon "REVIEWS.io Carousel Scroll Left" at bounding box center [852, 413] width 22 height 22
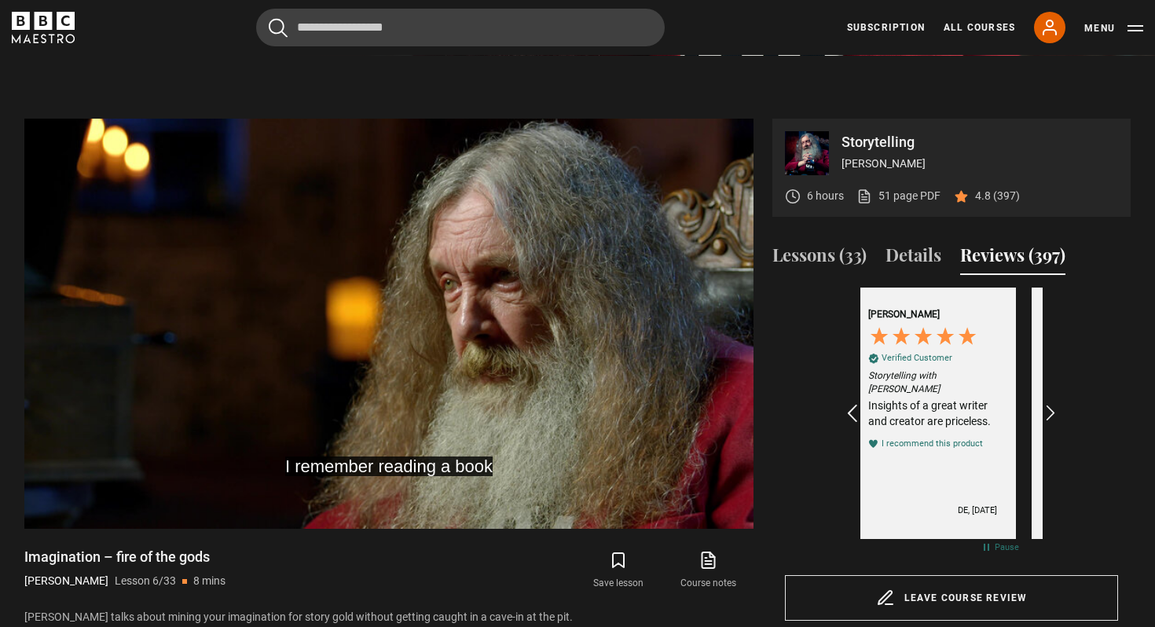
click at [847, 409] on icon "REVIEWS.io Carousel Scroll Left" at bounding box center [852, 413] width 22 height 22
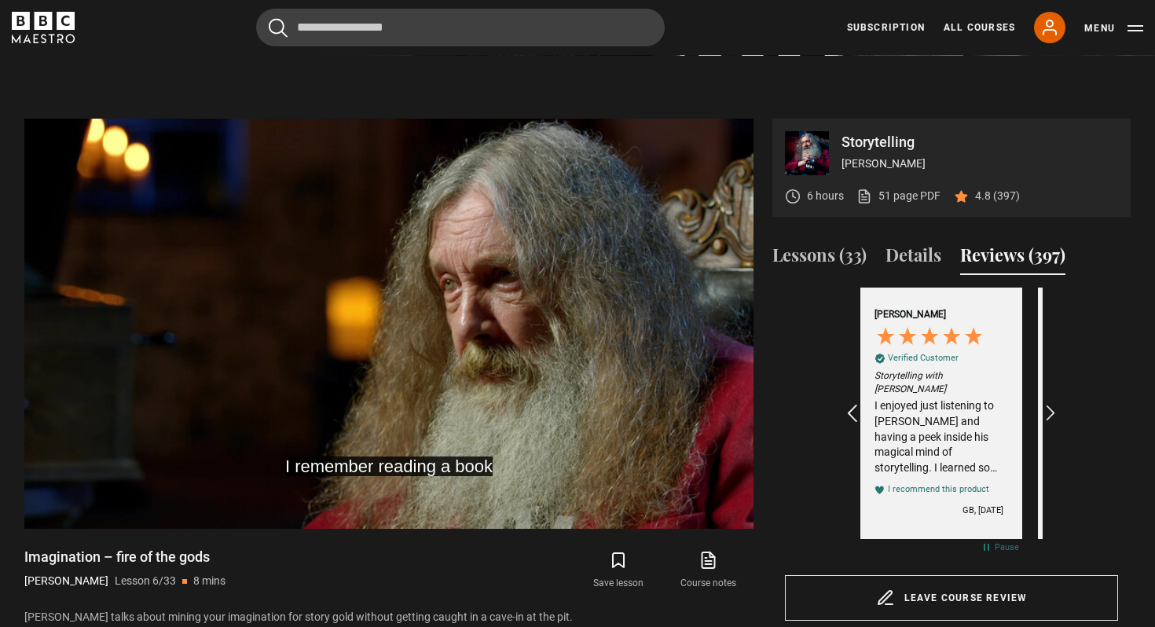
scroll to position [0, 2370]
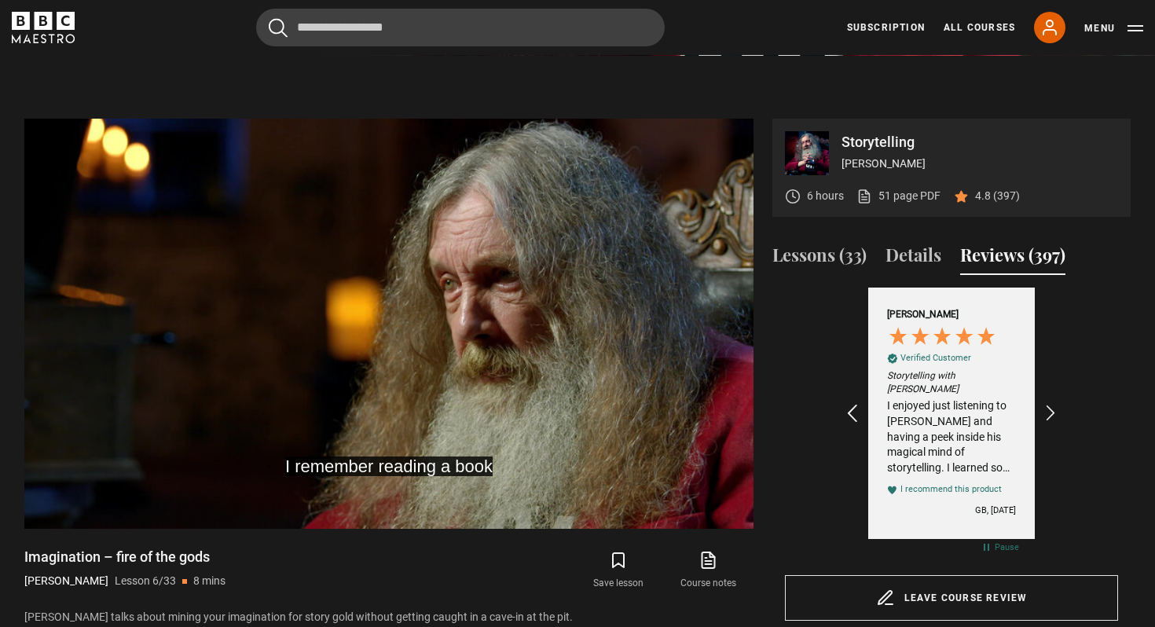
click at [847, 409] on icon "REVIEWS.io Carousel Scroll Left" at bounding box center [852, 413] width 22 height 22
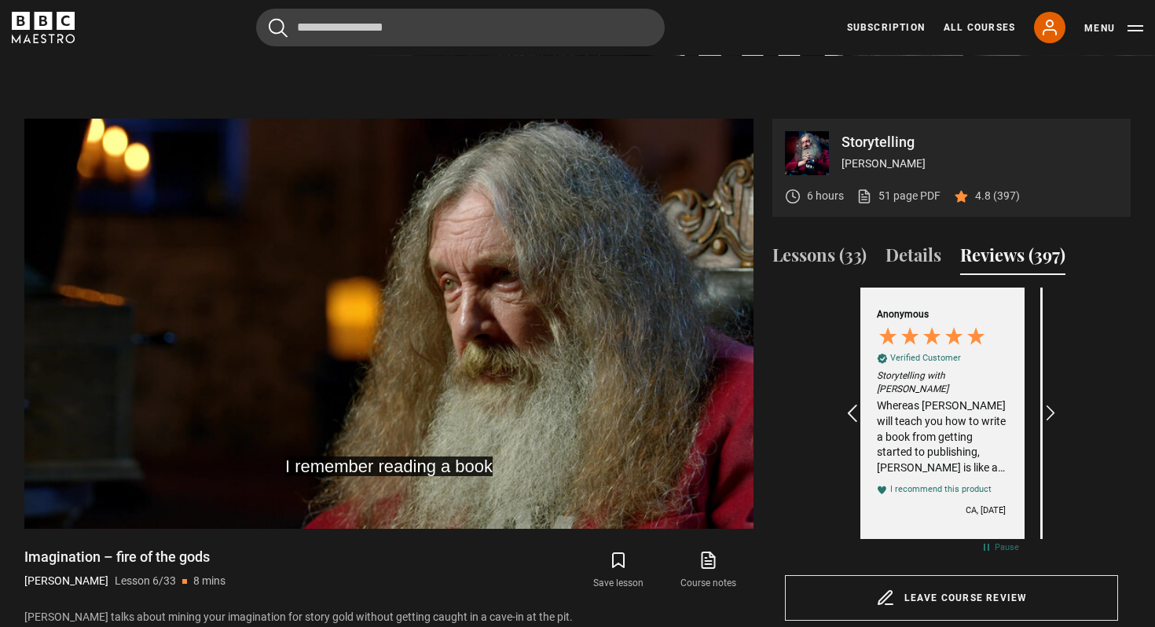
scroll to position [0, 2187]
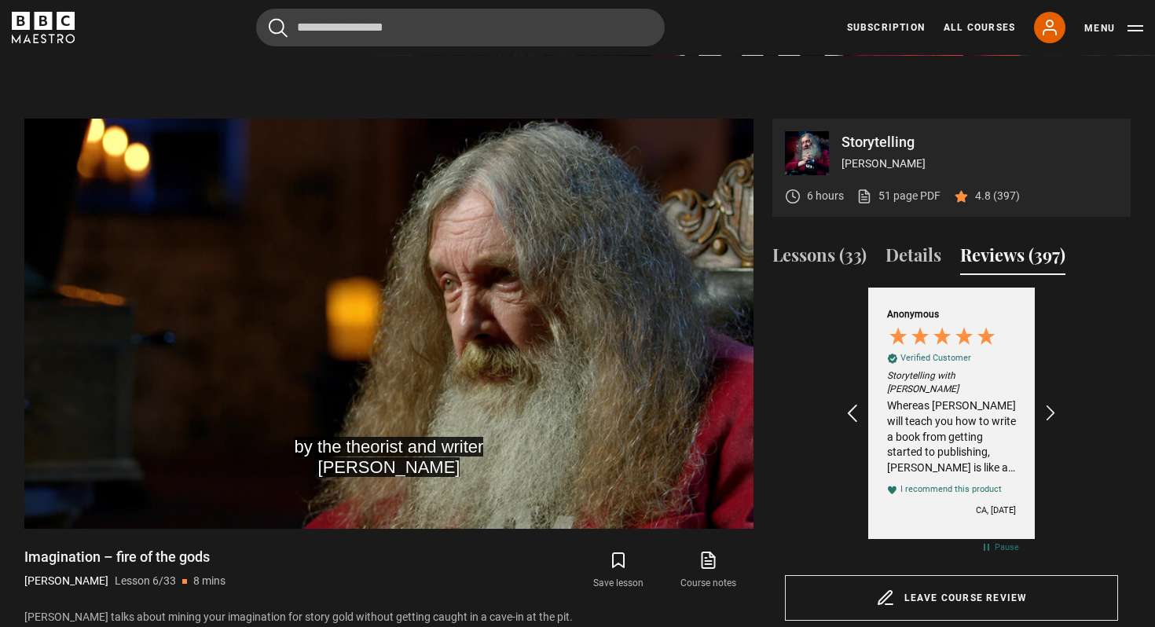
click at [847, 409] on icon "REVIEWS.io Carousel Scroll Left" at bounding box center [852, 413] width 22 height 22
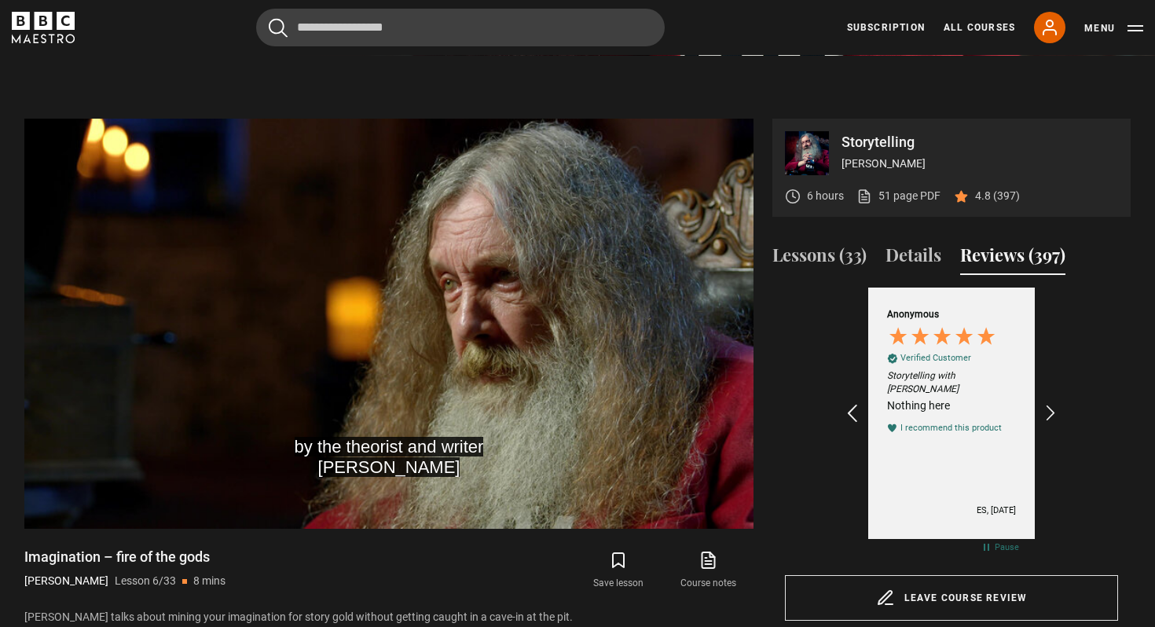
click at [847, 409] on icon "REVIEWS.io Carousel Scroll Left" at bounding box center [852, 413] width 22 height 22
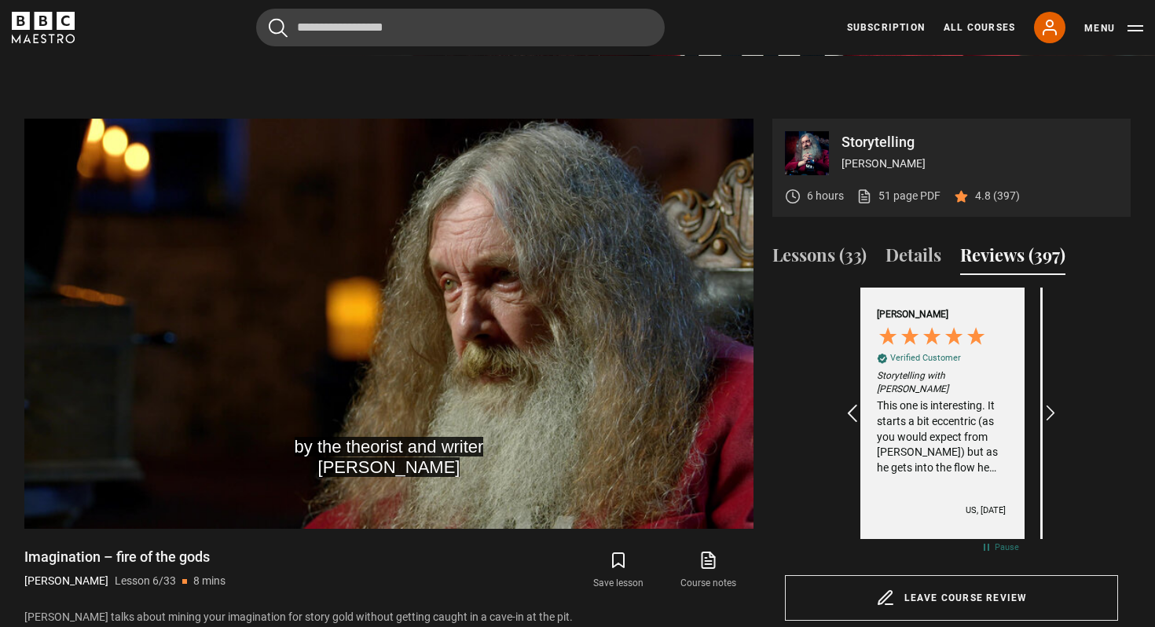
scroll to position [0, 1641]
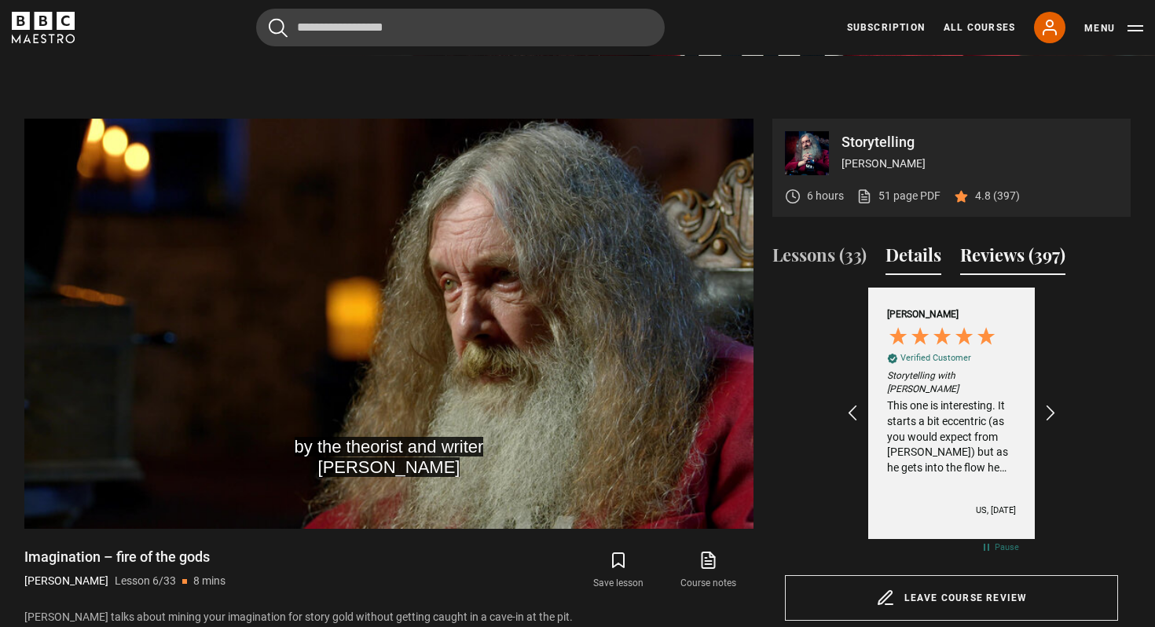
click at [889, 256] on button "Details" at bounding box center [913, 258] width 56 height 33
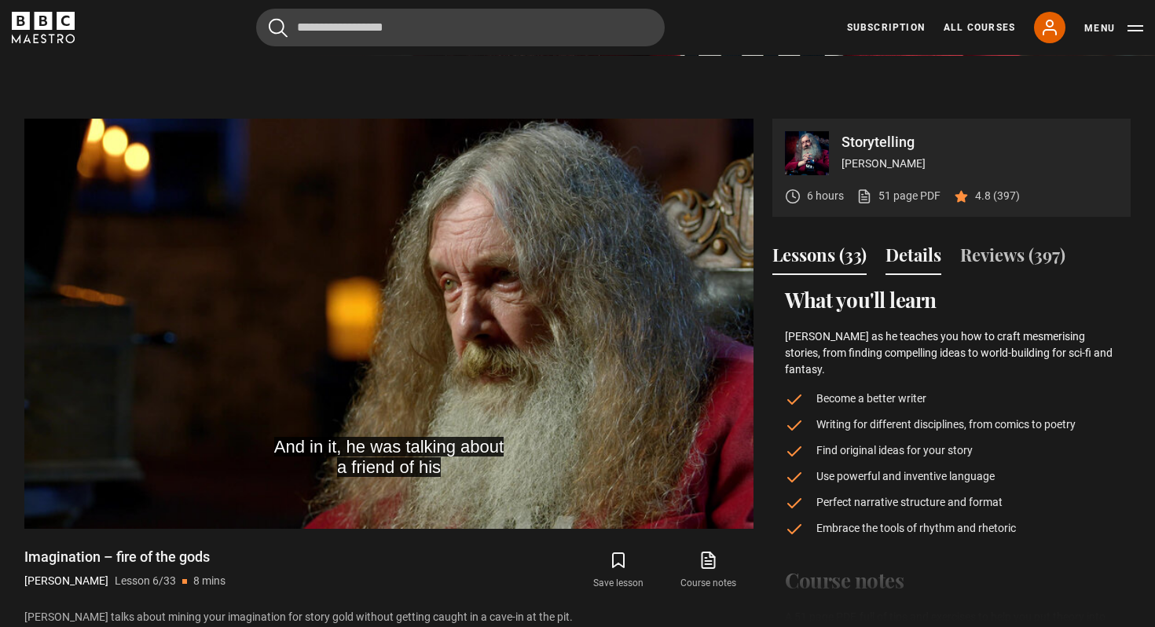
click at [840, 250] on button "Lessons (33)" at bounding box center [819, 258] width 94 height 33
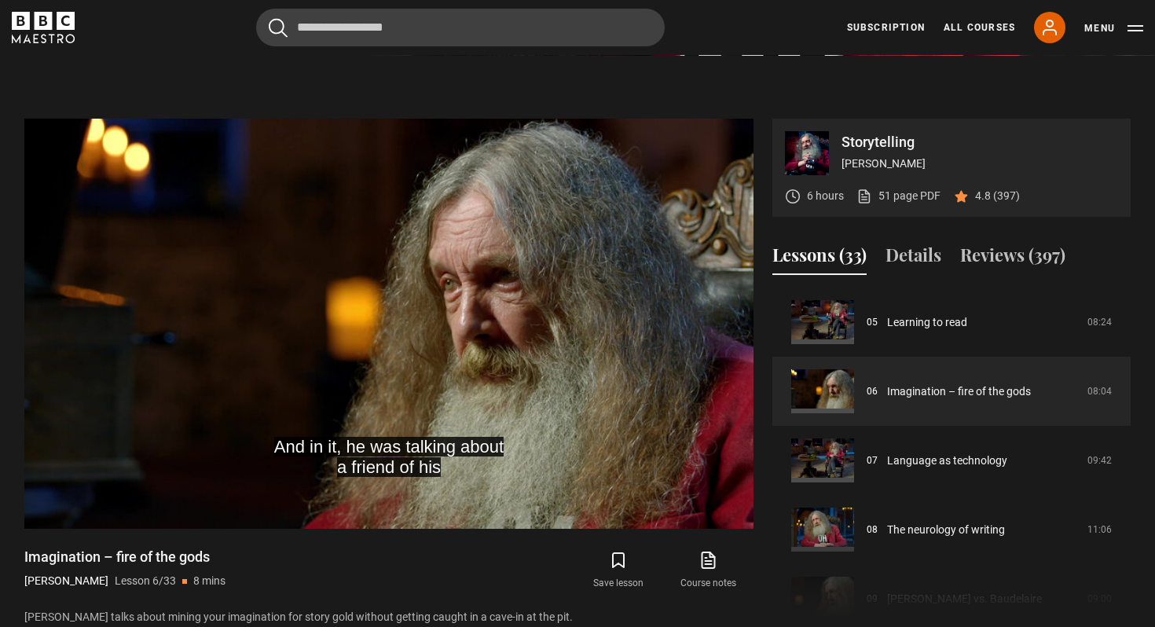
click at [878, 251] on div "Lessons (33) Details Reviews (397)" at bounding box center [951, 261] width 358 height 39
click at [887, 251] on button "Details" at bounding box center [913, 258] width 56 height 33
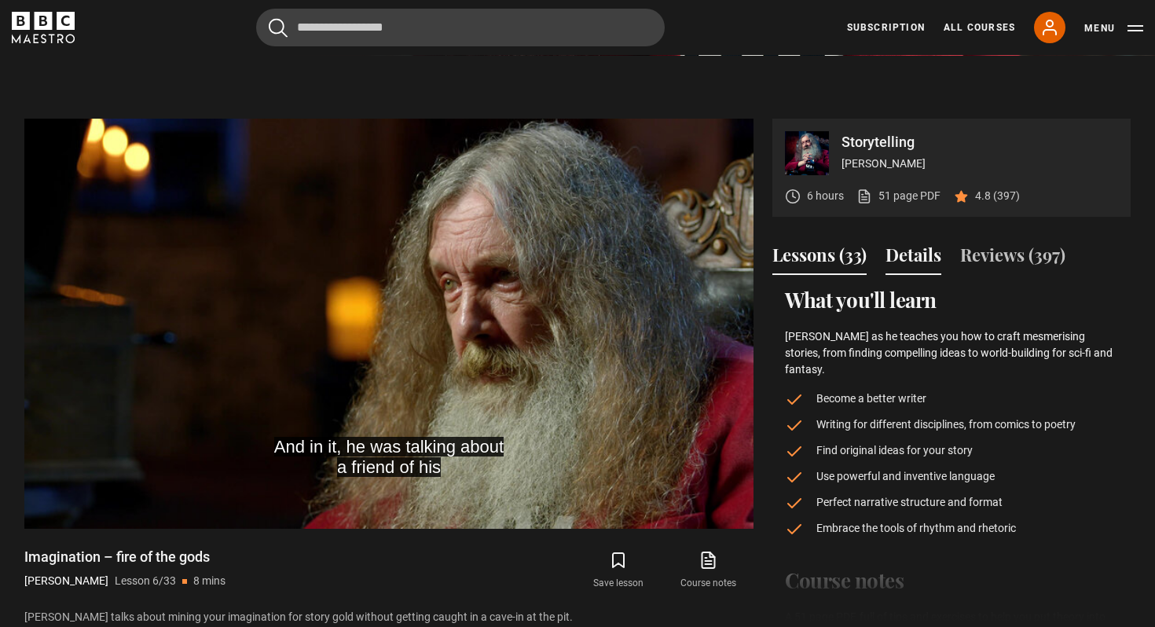
click at [845, 259] on button "Lessons (33)" at bounding box center [819, 258] width 94 height 33
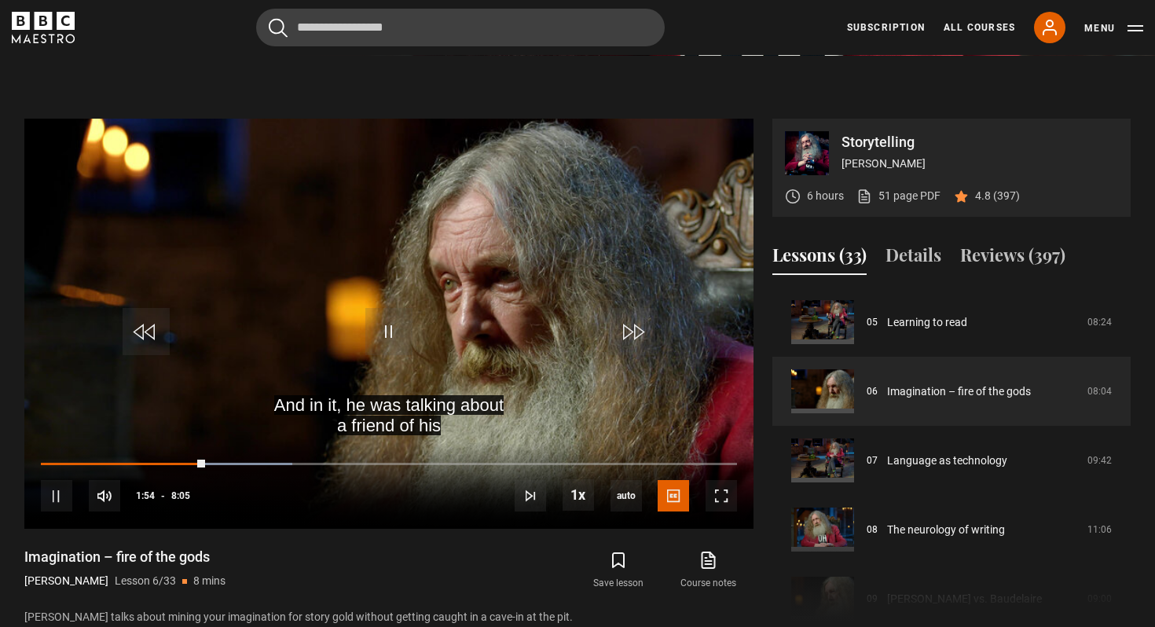
click at [388, 586] on div "Imagination – fire of the gods [PERSON_NAME] Lesson 6/33 8 mins [PERSON_NAME] t…" at bounding box center [388, 587] width 729 height 78
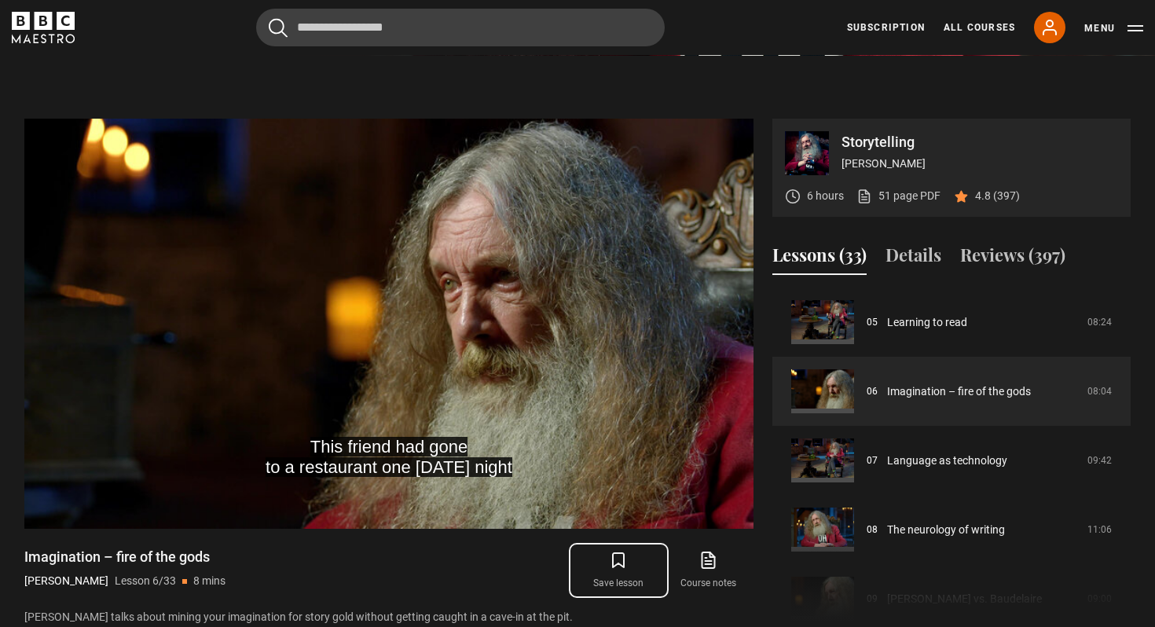
click at [626, 564] on icon "submit" at bounding box center [618, 560] width 19 height 19
click at [623, 557] on icon "submit" at bounding box center [618, 560] width 11 height 14
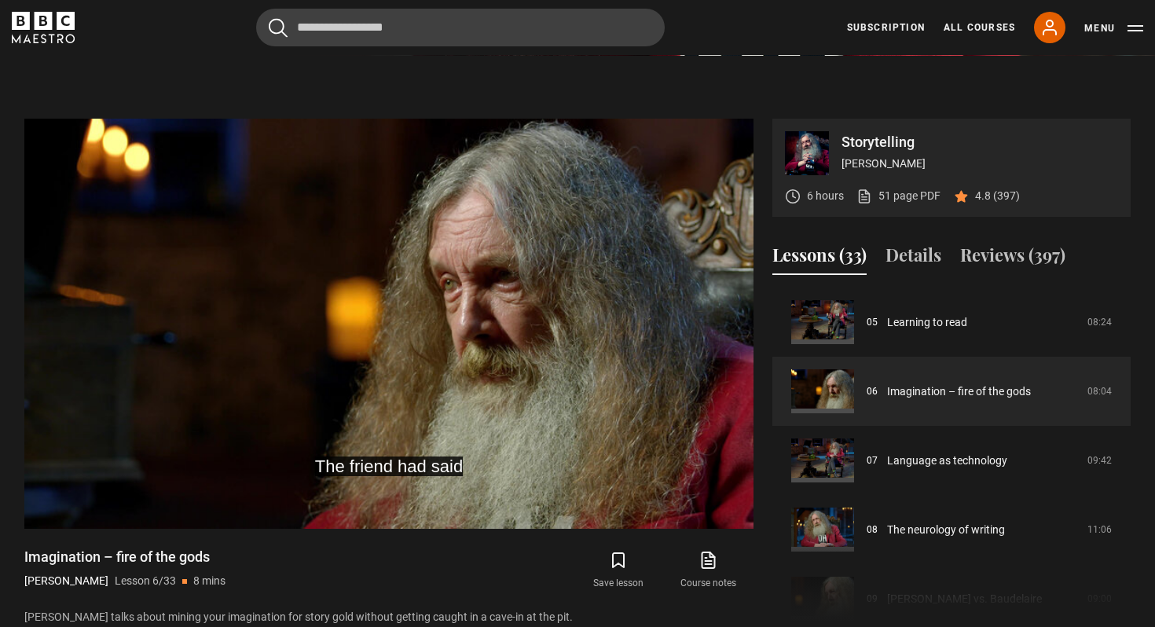
click at [529, 559] on div "Save lesson Course notes opens in new tab" at bounding box center [581, 571] width 346 height 46
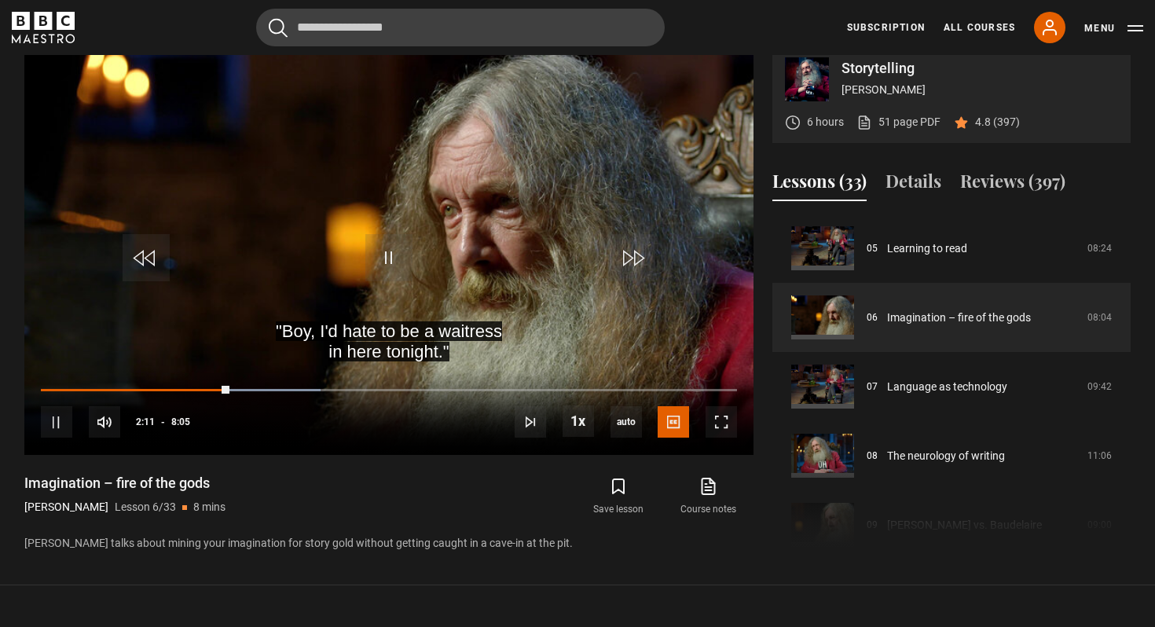
scroll to position [646, 0]
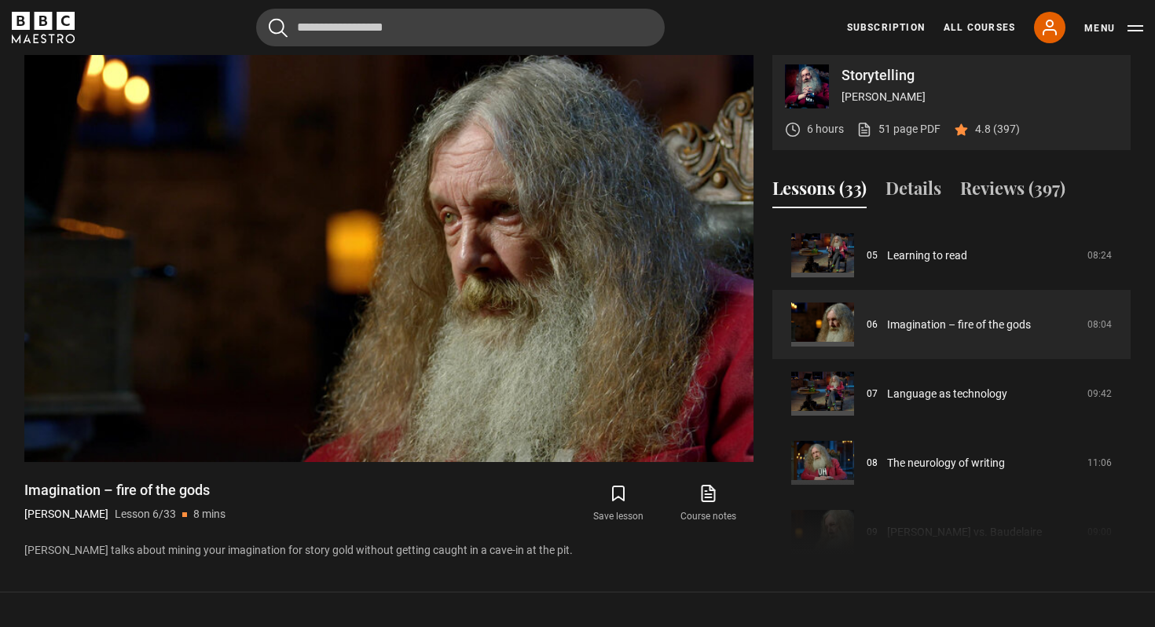
click at [386, 508] on div "Imagination – fire of the gods [PERSON_NAME] Lesson 6/33 8 mins [PERSON_NAME] t…" at bounding box center [388, 520] width 729 height 78
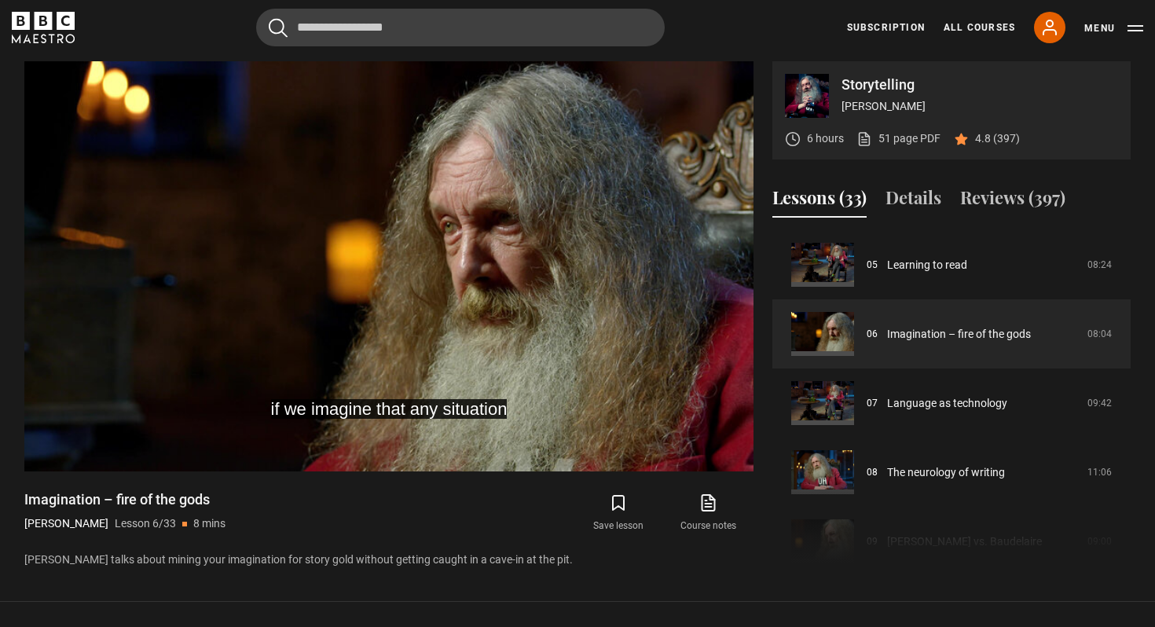
scroll to position [669, 0]
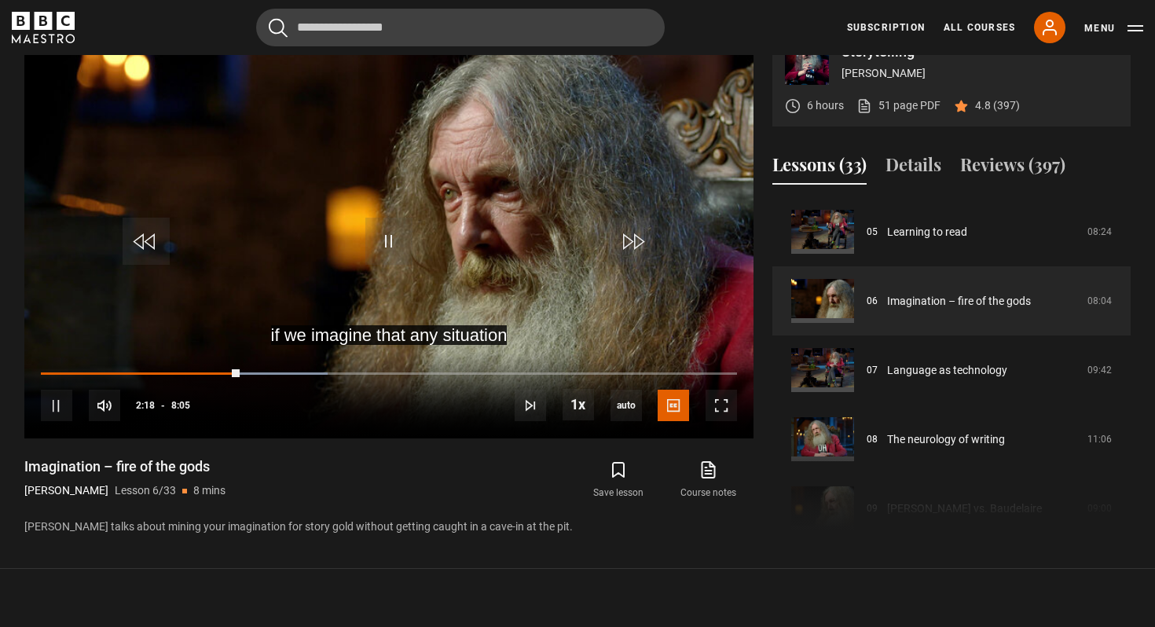
click at [390, 480] on div "Imagination – fire of the gods [PERSON_NAME] Lesson 6/33 8 mins [PERSON_NAME] t…" at bounding box center [388, 496] width 729 height 78
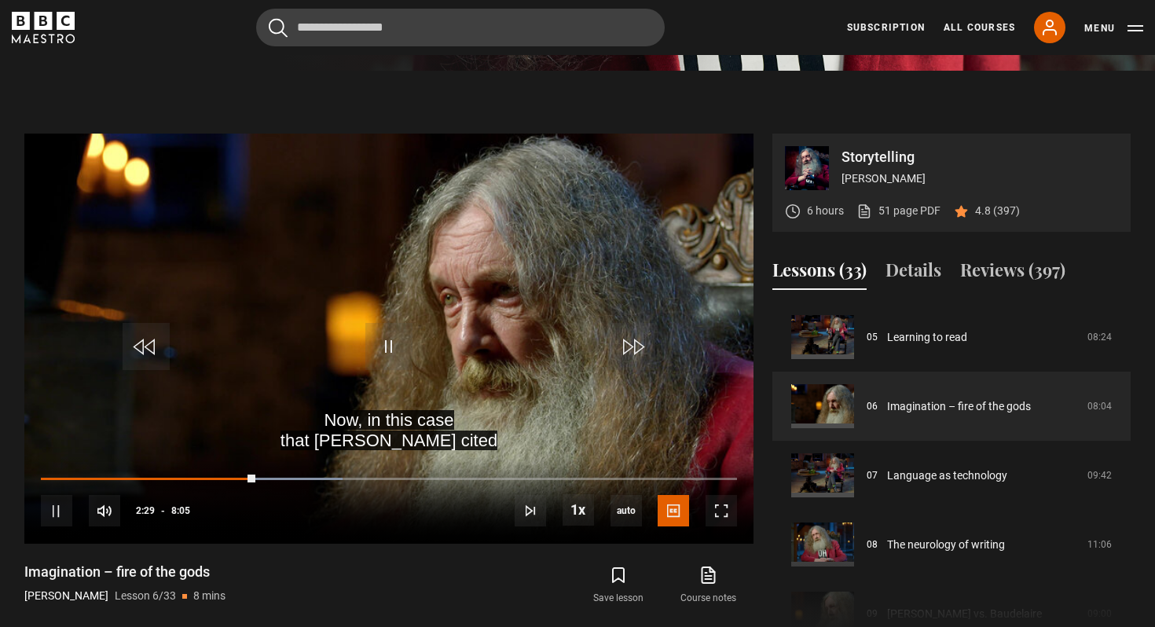
scroll to position [563, 0]
click at [408, 592] on div "Save lesson Course notes opens in new tab" at bounding box center [581, 586] width 346 height 46
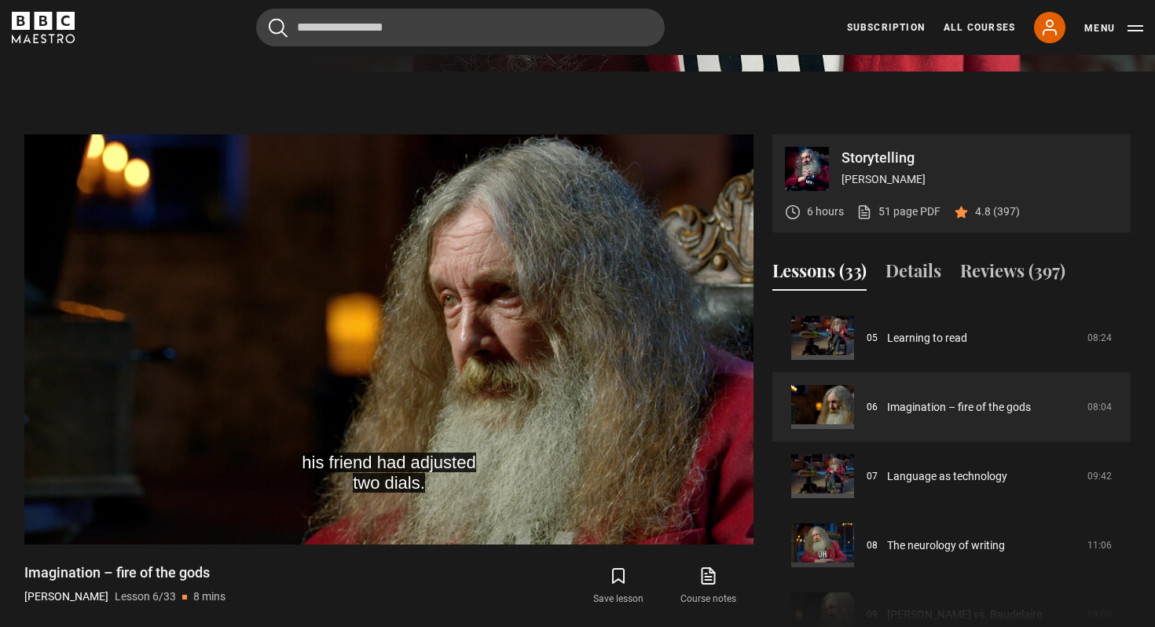
click at [408, 588] on div "Save lesson Course notes opens in new tab" at bounding box center [581, 586] width 346 height 46
click at [393, 587] on div "Imagination – fire of the gods [PERSON_NAME] Lesson 6/33 8 mins [PERSON_NAME] t…" at bounding box center [388, 602] width 729 height 78
click at [386, 587] on div "Imagination – fire of the gods [PERSON_NAME] Lesson 6/33 8 mins [PERSON_NAME] t…" at bounding box center [388, 602] width 729 height 78
click at [383, 587] on div "Imagination – fire of the gods [PERSON_NAME] Lesson 6/33 8 mins" at bounding box center [208, 586] width 368 height 46
click at [376, 587] on div "Imagination – fire of the gods [PERSON_NAME] Lesson 6/33 8 mins" at bounding box center [208, 586] width 368 height 46
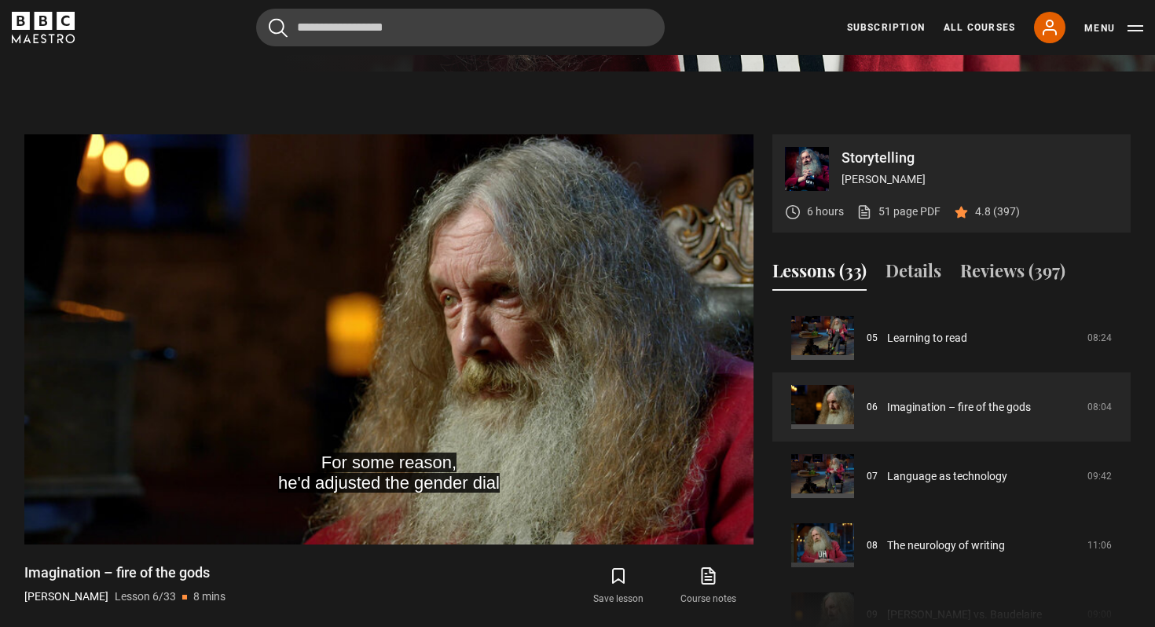
click at [361, 587] on div "Imagination – fire of the gods [PERSON_NAME] Lesson 6/33 8 mins" at bounding box center [208, 586] width 368 height 46
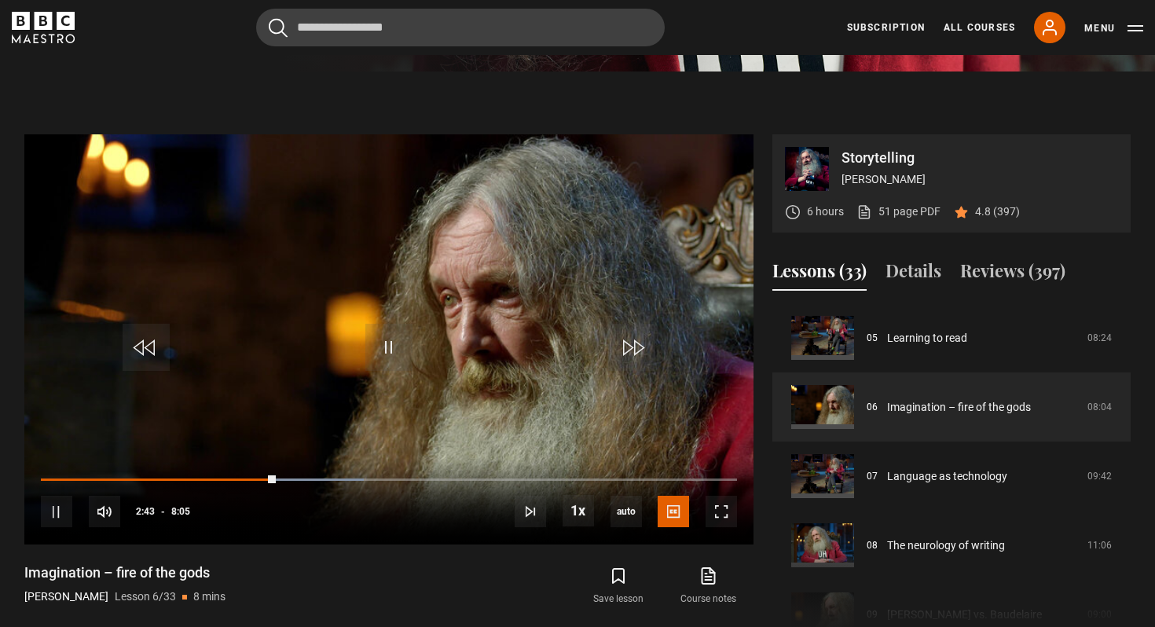
click at [402, 101] on section "Storytelling [PERSON_NAME] 6 hours 51 page PDF (opens in new tab) 4.8 (397) Vid…" at bounding box center [577, 372] width 1155 height 603
click at [402, 101] on section "Storytelling [PERSON_NAME] 6 hours 51 page PDF (opens in new tab) 4.8 (397) And…" at bounding box center [577, 372] width 1155 height 603
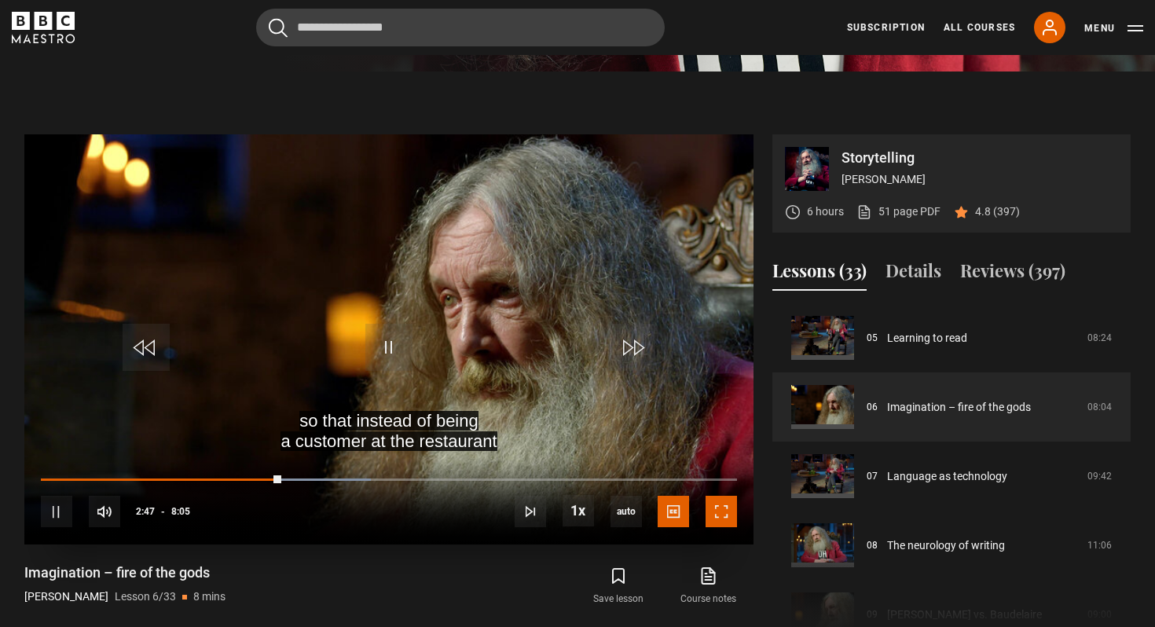
click at [724, 519] on span "Video Player" at bounding box center [721, 511] width 31 height 31
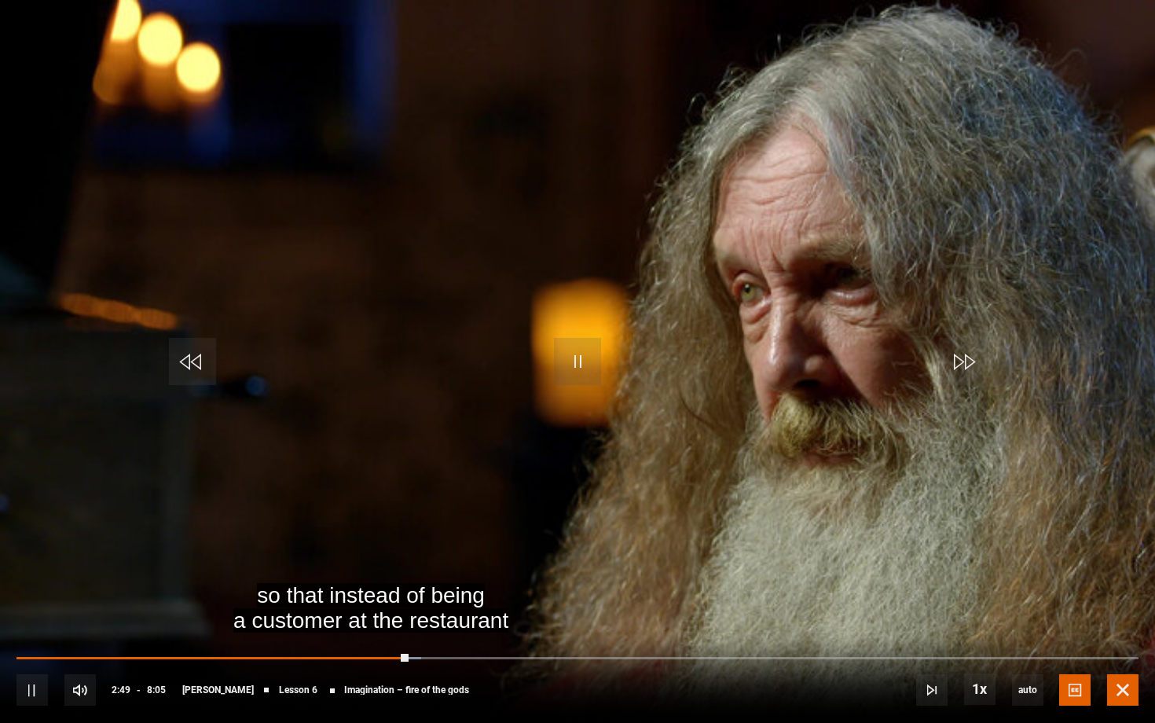
click at [1118, 626] on span "Video Player" at bounding box center [1122, 689] width 31 height 31
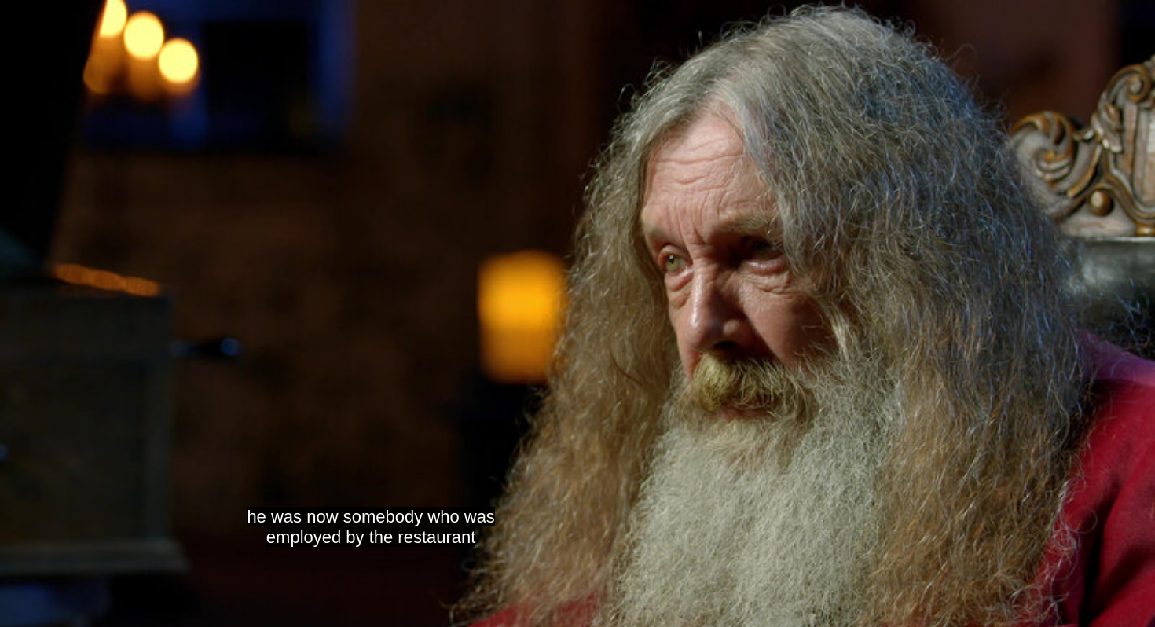
click at [358, 585] on div "Imagination – fire of the gods [PERSON_NAME] Lesson 6/33 8 mins" at bounding box center [208, 586] width 368 height 46
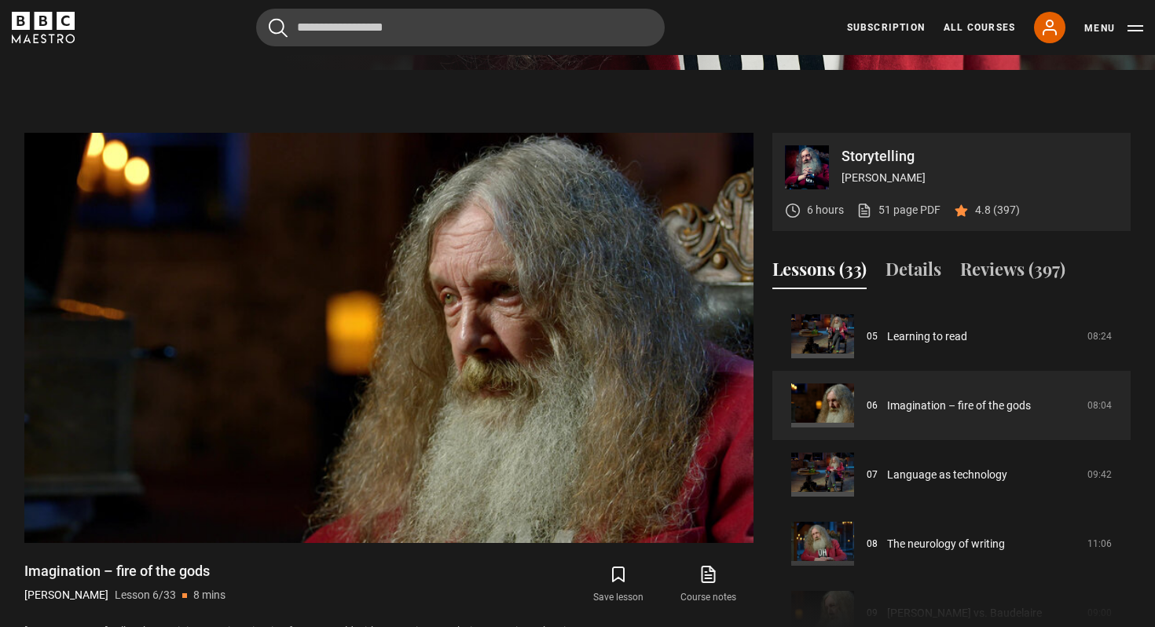
scroll to position [562, 0]
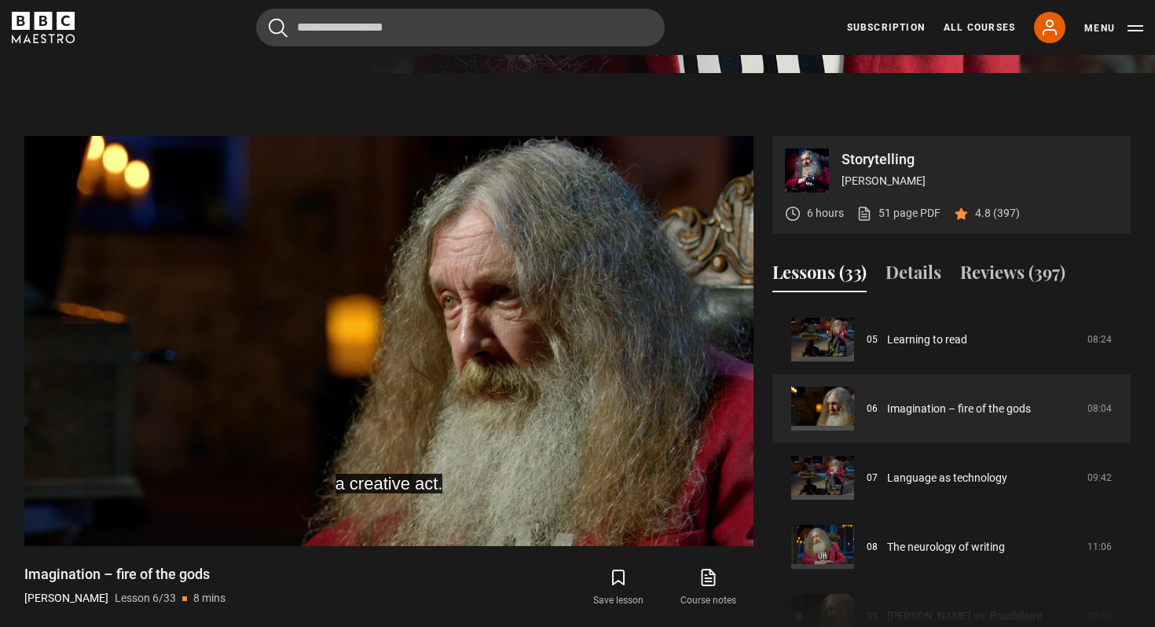
click at [358, 585] on div "Imagination – fire of the gods [PERSON_NAME] Lesson 6/33 8 mins" at bounding box center [208, 588] width 368 height 46
click at [296, 588] on div "Imagination – fire of the gods [PERSON_NAME] Lesson 6/33 8 mins" at bounding box center [208, 588] width 368 height 46
click at [277, 585] on div "Imagination – fire of the gods [PERSON_NAME] Lesson 6/33 8 mins" at bounding box center [208, 588] width 368 height 46
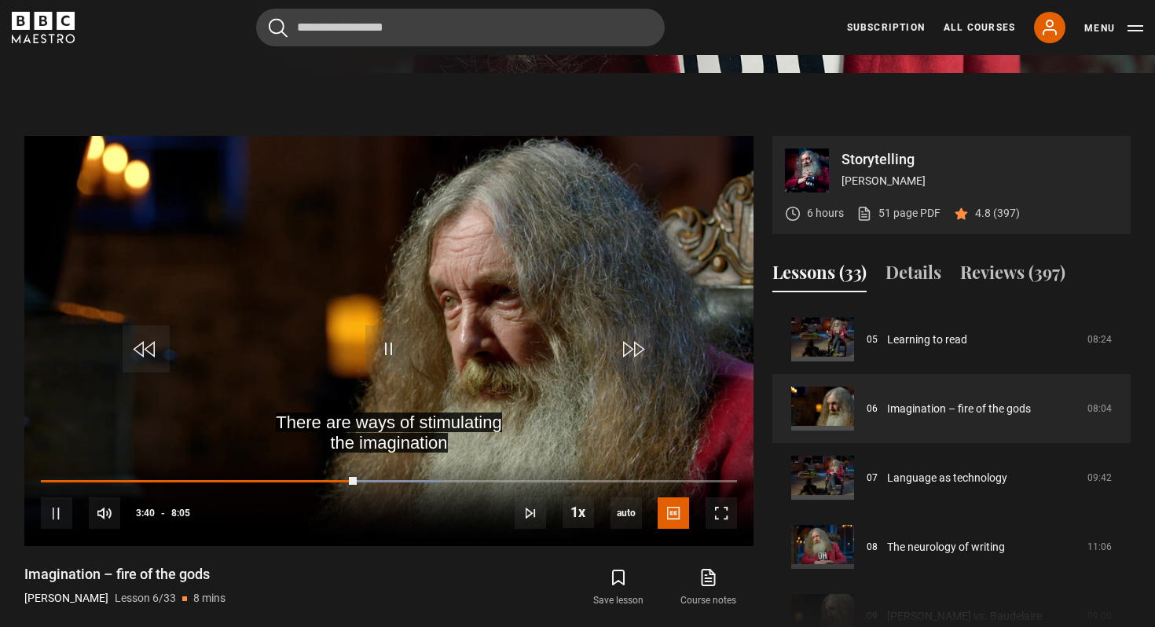
click at [317, 586] on div "Imagination – fire of the gods [PERSON_NAME] Lesson 6/33 8 mins" at bounding box center [208, 588] width 368 height 46
click at [489, 580] on div "Save lesson Course notes opens in new tab" at bounding box center [581, 588] width 346 height 46
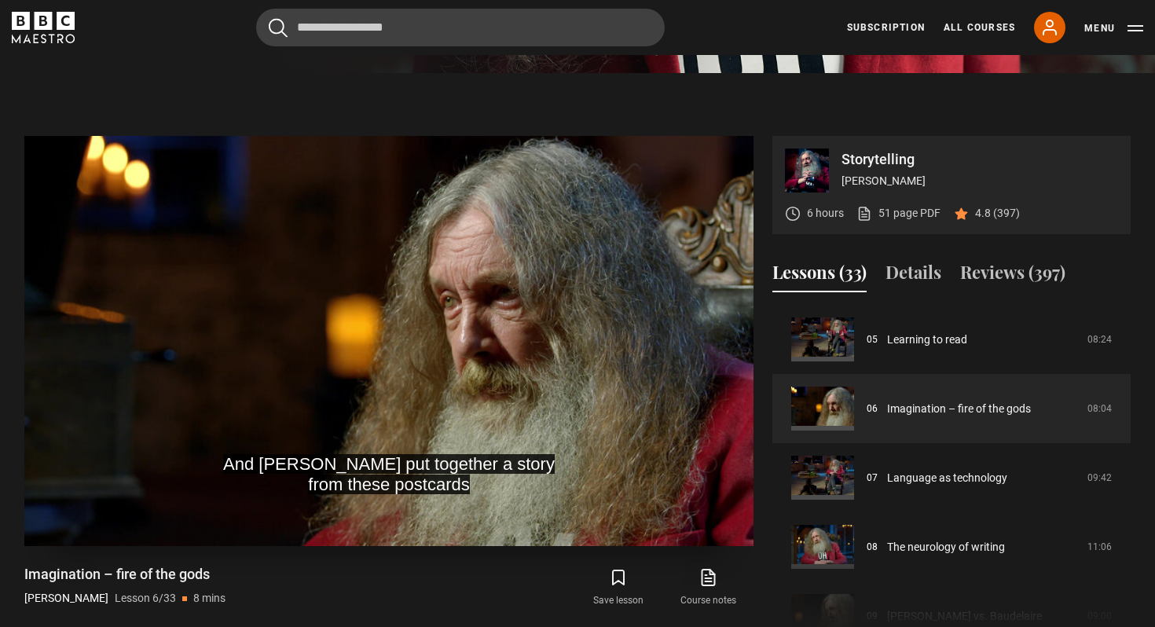
click at [361, 393] on video "Video Player" at bounding box center [388, 341] width 729 height 410
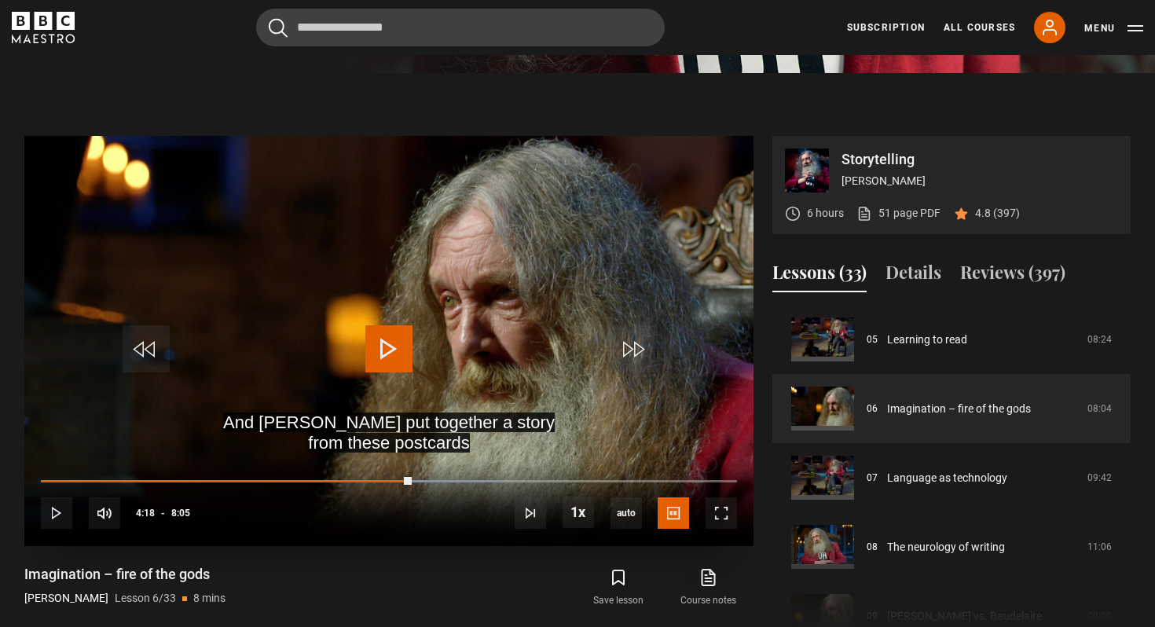
click at [376, 329] on span "Video Player" at bounding box center [388, 348] width 47 height 47
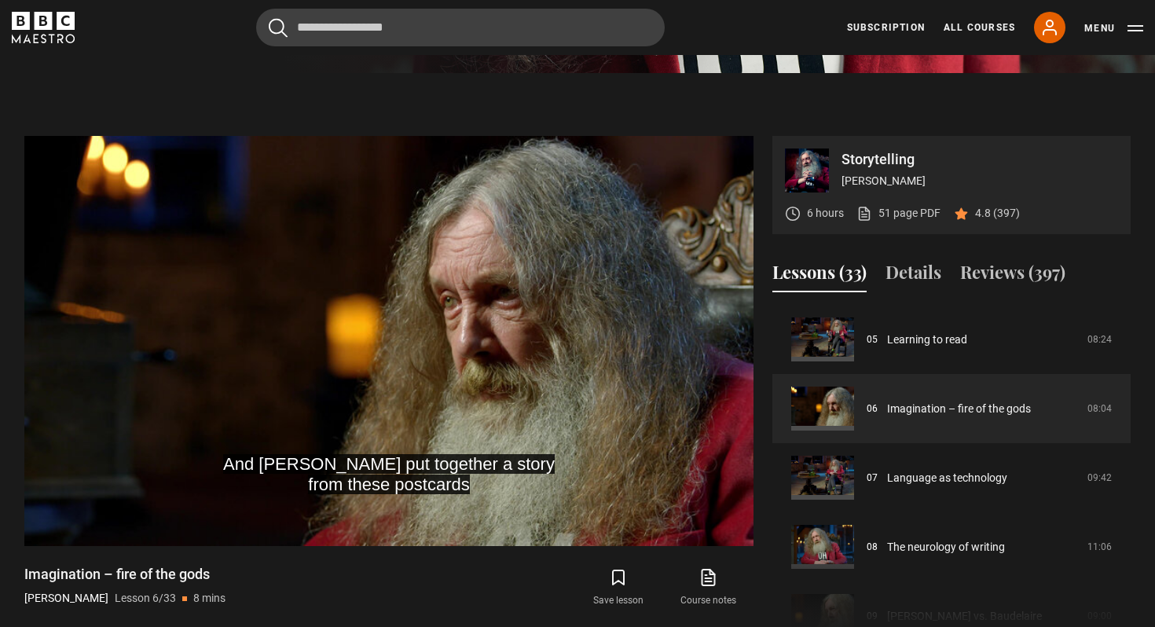
click at [324, 587] on div "Imagination – fire of the gods [PERSON_NAME] Lesson 6/33 8 mins" at bounding box center [208, 588] width 368 height 46
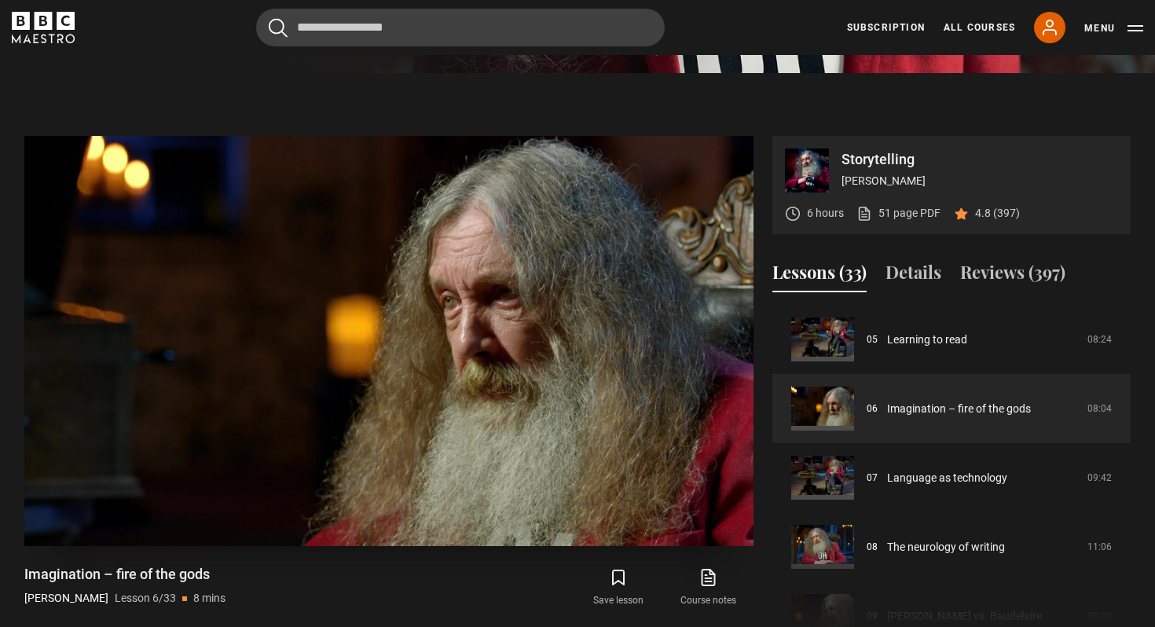
click at [381, 398] on video "Video Player" at bounding box center [388, 341] width 729 height 410
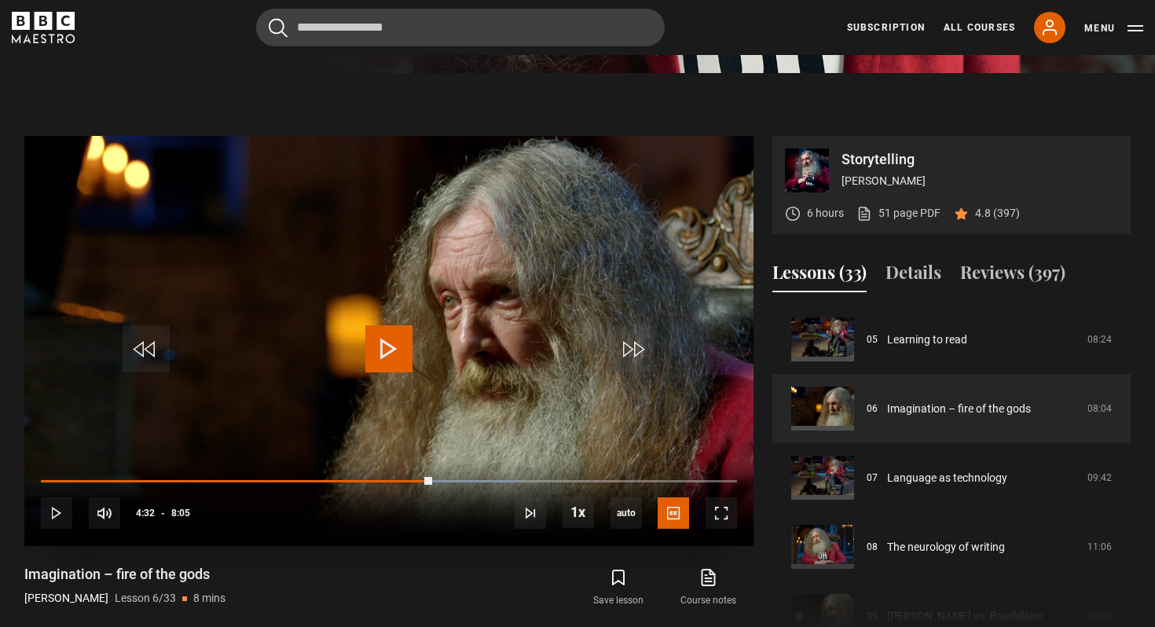
click at [376, 340] on span "Video Player" at bounding box center [388, 348] width 47 height 47
click at [387, 326] on span "Video Player" at bounding box center [388, 348] width 47 height 47
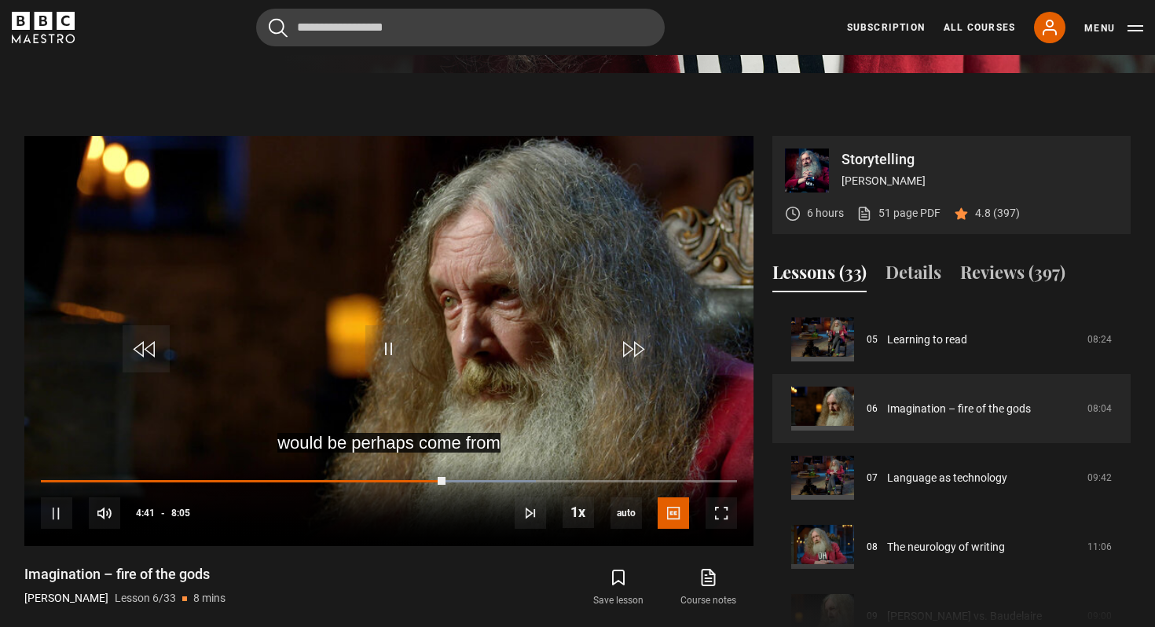
click at [283, 587] on div "Imagination – fire of the gods [PERSON_NAME] Lesson 6/33 8 mins" at bounding box center [208, 588] width 368 height 46
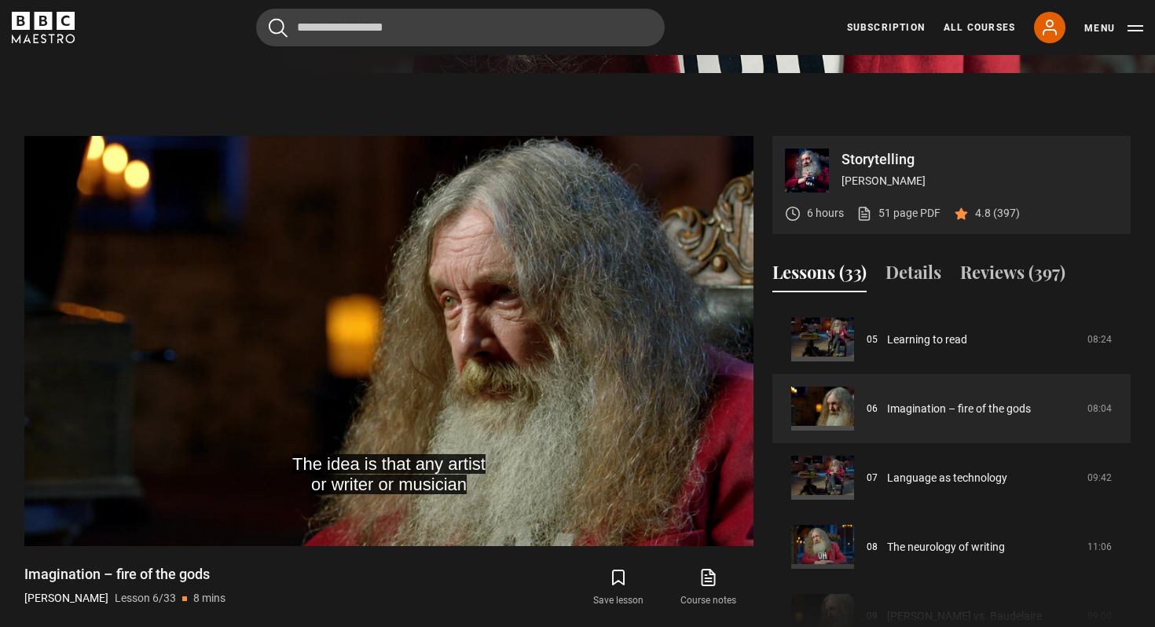
click at [283, 587] on div "Imagination – fire of the gods [PERSON_NAME] Lesson 6/33 8 mins" at bounding box center [208, 588] width 368 height 46
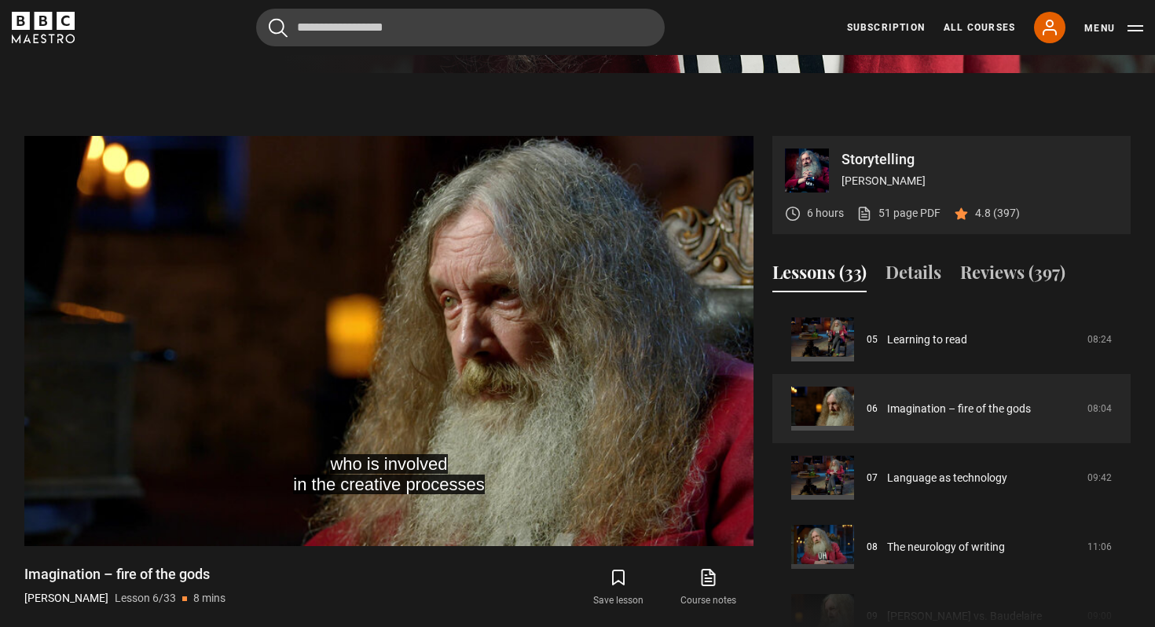
click at [283, 587] on div "Imagination – fire of the gods [PERSON_NAME] Lesson 6/33 8 mins" at bounding box center [208, 588] width 368 height 46
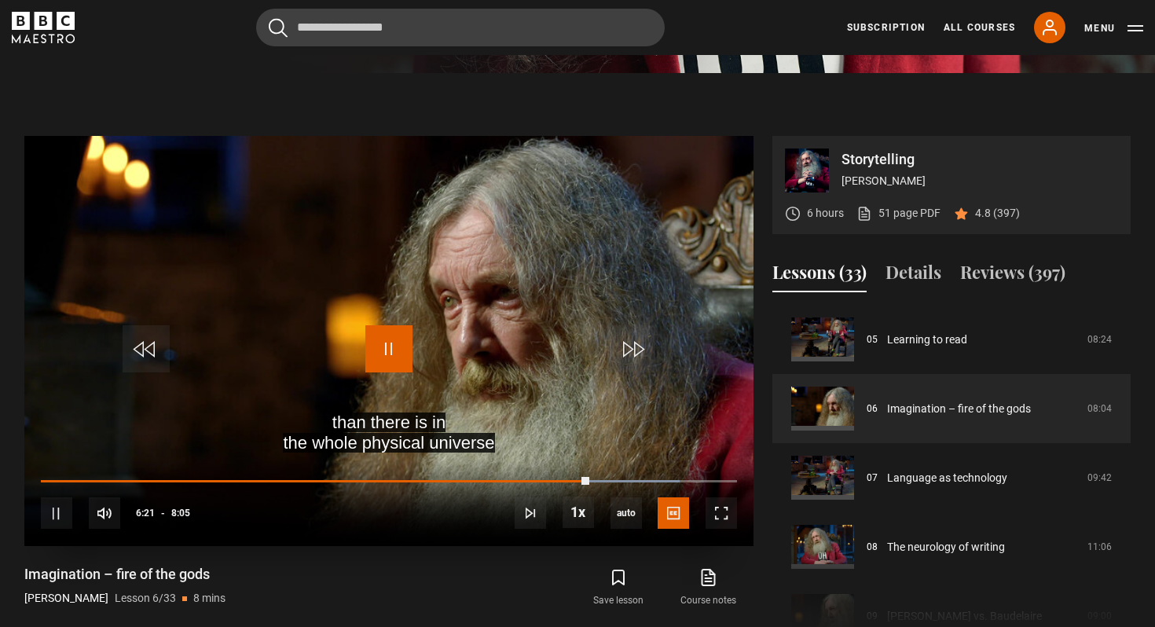
click at [386, 342] on span "Video Player" at bounding box center [388, 348] width 47 height 47
click at [384, 341] on span "Video Player" at bounding box center [388, 348] width 47 height 47
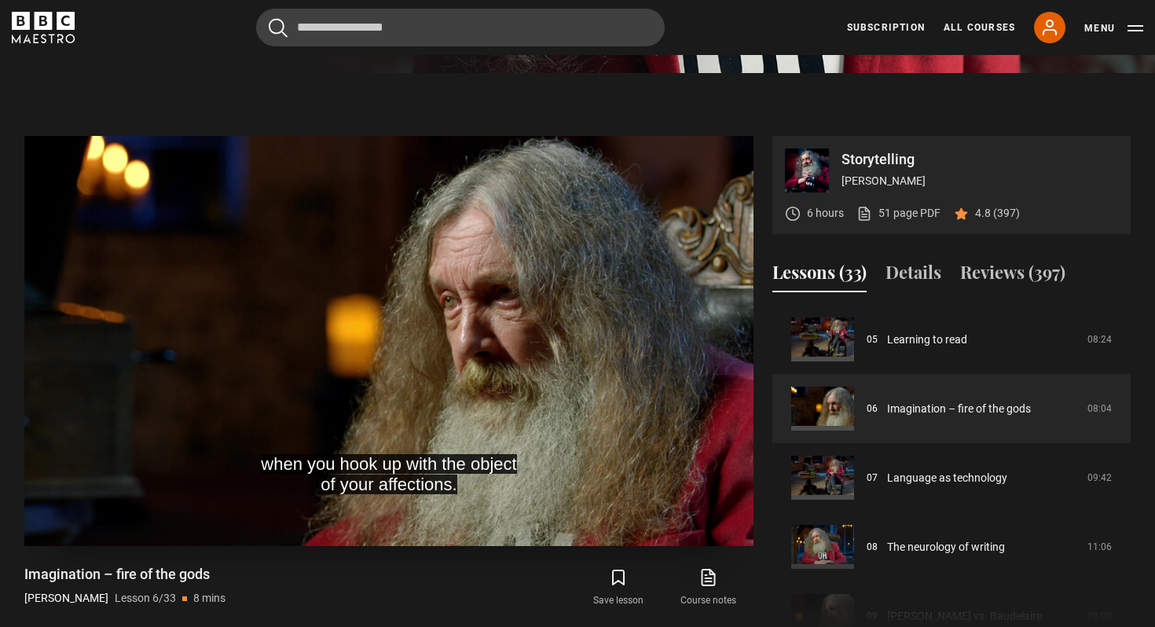
click at [387, 407] on video "Video Player" at bounding box center [388, 341] width 729 height 410
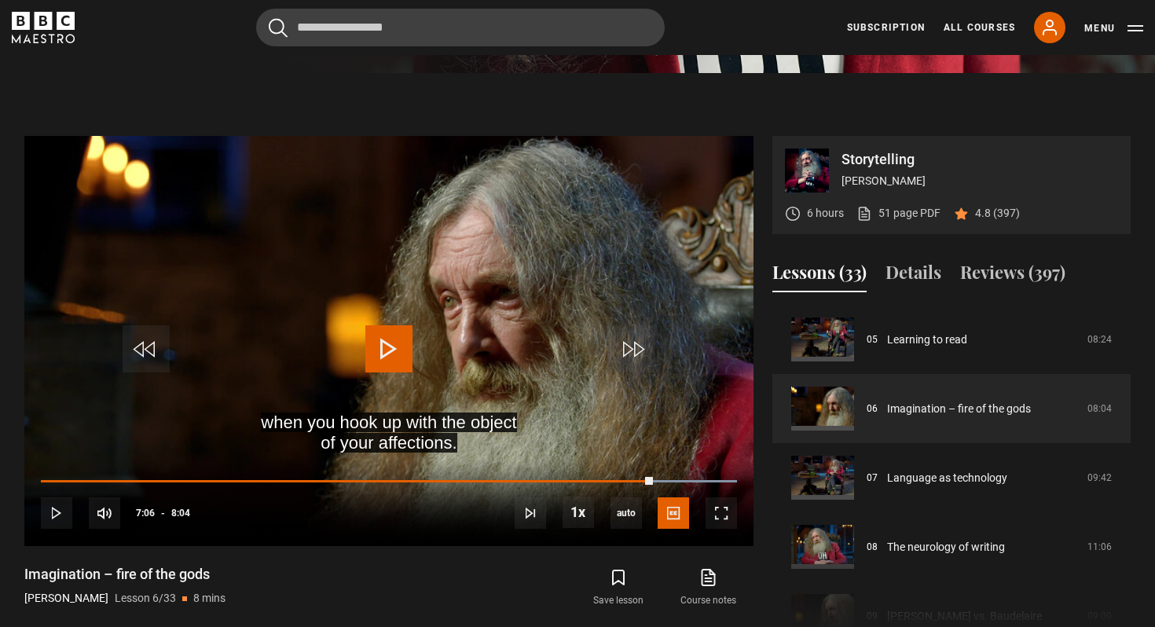
click at [551, 101] on section "Storytelling [PERSON_NAME] 6 hours 51 page PDF (opens in new tab) 4.8 (397) whe…" at bounding box center [577, 374] width 1155 height 603
click at [388, 332] on span "Video Player" at bounding box center [388, 348] width 47 height 47
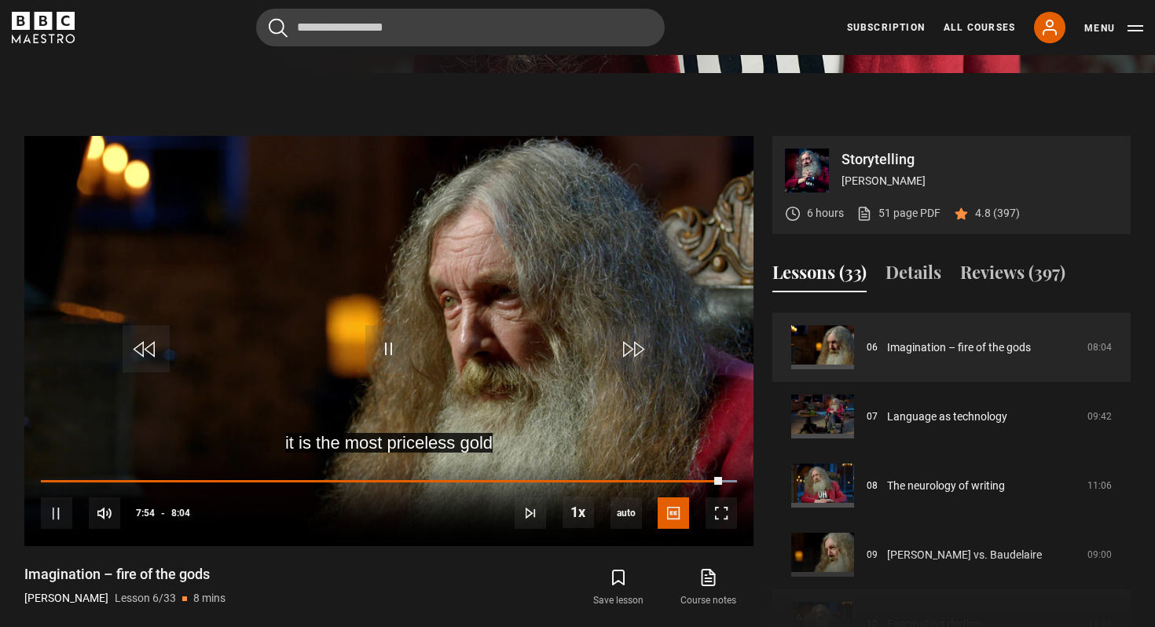
scroll to position [406, 0]
click at [358, 586] on div "Imagination – fire of the gods [PERSON_NAME] Lesson 6/33 8 mins" at bounding box center [208, 588] width 368 height 46
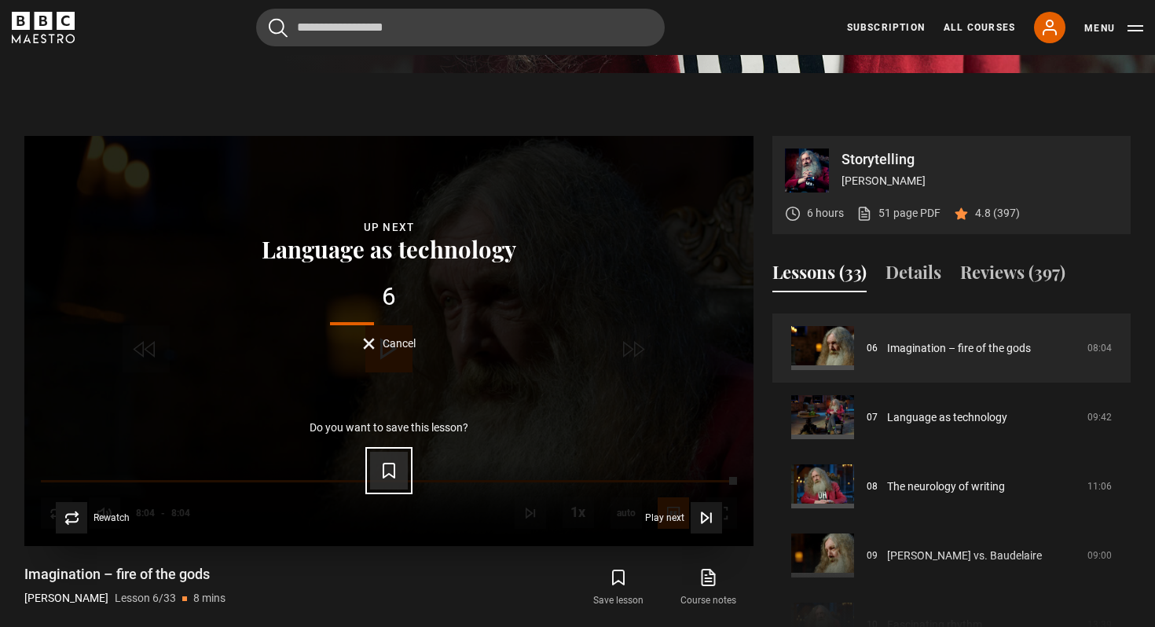
click at [388, 467] on icon "Video Player" at bounding box center [388, 470] width 19 height 19
click at [365, 353] on div "Lesson Completed Up next Language as technology 4 Cancel Do you want to save th…" at bounding box center [388, 341] width 729 height 410
click at [365, 346] on button "Cancel" at bounding box center [389, 344] width 53 height 12
